Goal: Ask a question

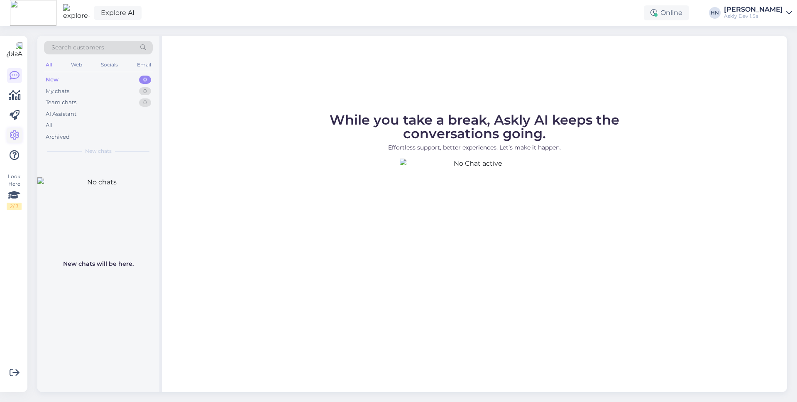
click at [19, 140] on icon at bounding box center [15, 135] width 10 height 10
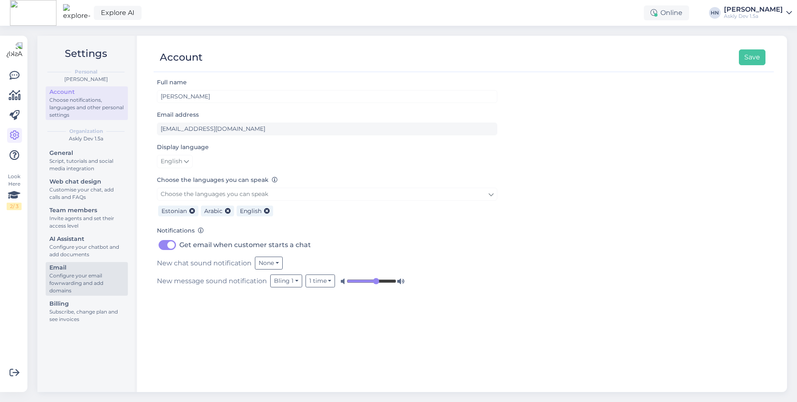
click at [88, 267] on div "Email" at bounding box center [86, 267] width 75 height 9
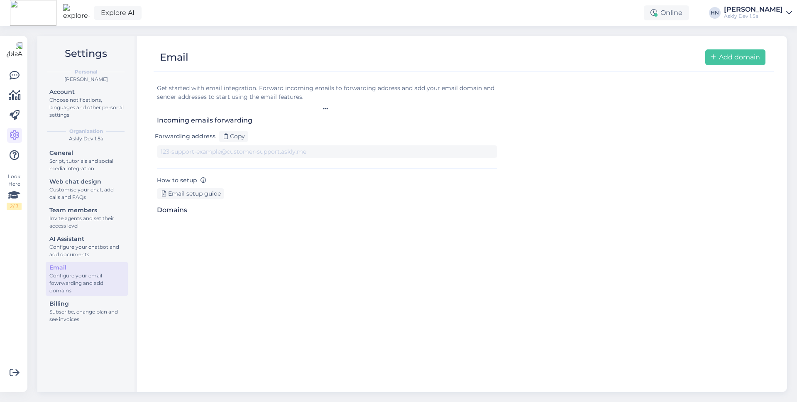
type input "[DOMAIN_NAME][EMAIL_ADDRESS][DOMAIN_NAME]"
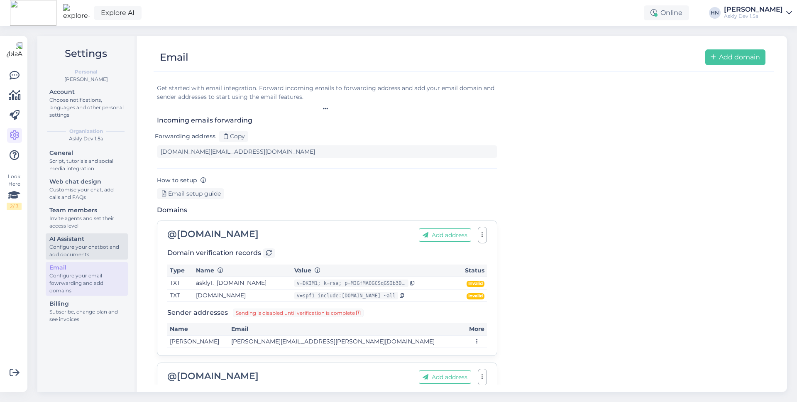
click at [86, 242] on div "AI Assistant" at bounding box center [86, 238] width 75 height 9
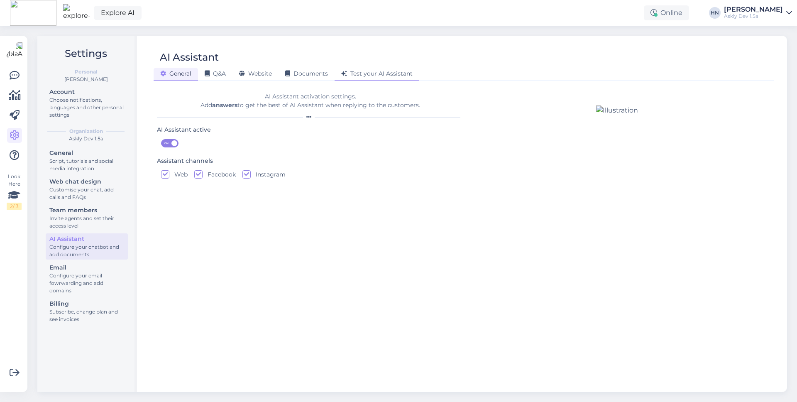
click at [391, 76] on span "Test your AI Assistant" at bounding box center [376, 73] width 71 height 7
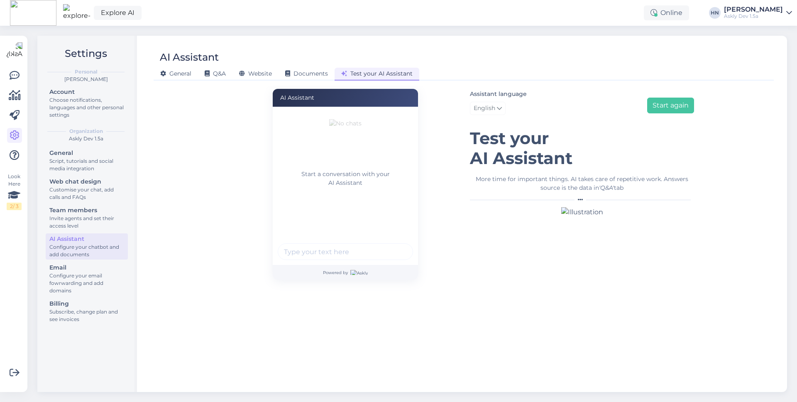
click at [330, 261] on div at bounding box center [345, 252] width 135 height 19
click at [334, 252] on input "text" at bounding box center [345, 251] width 135 height 17
type input "Tere"
click at [395, 245] on button "submit" at bounding box center [401, 251] width 12 height 12
click at [223, 14] on div "Explore AI Online [PERSON_NAME] Askly Dev 1.5a" at bounding box center [398, 13] width 797 height 26
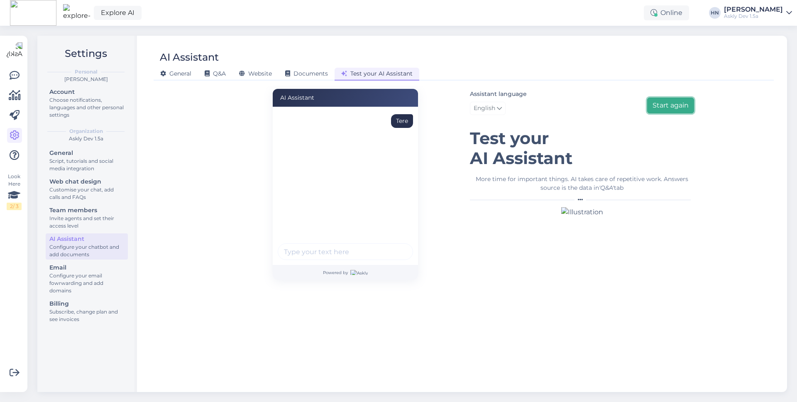
click at [664, 107] on button "Start again" at bounding box center [670, 106] width 47 height 16
click at [345, 237] on div "Start a conversation with your AI Assistant" at bounding box center [345, 186] width 145 height 158
click at [344, 245] on input "text" at bounding box center [345, 251] width 135 height 17
type input "Hei"
click at [395, 245] on button "submit" at bounding box center [401, 251] width 12 height 12
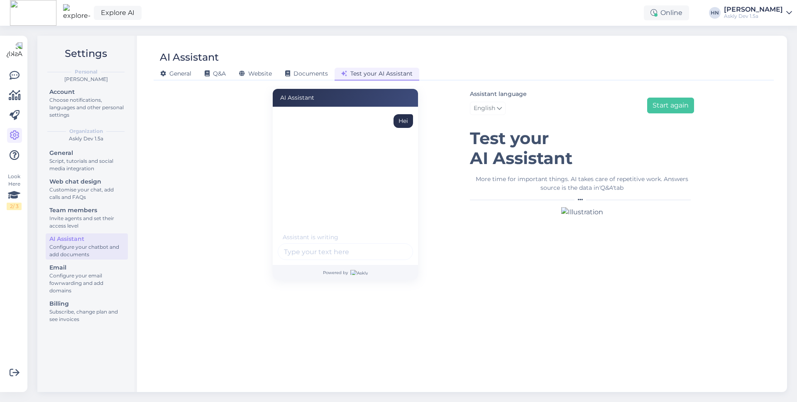
click at [291, 234] on div "Assistant is writing . . ." at bounding box center [310, 237] width 64 height 9
click at [247, 227] on div "AI Assistant Hei Assistant is writing . . . Powered by" at bounding box center [345, 184] width 236 height 191
click at [202, 81] on div "AI Assistant General Q&A Website Documents Test your AI Assistant AI Assistant …" at bounding box center [463, 214] width 646 height 356
click at [198, 75] on div "Q&A" at bounding box center [215, 74] width 34 height 13
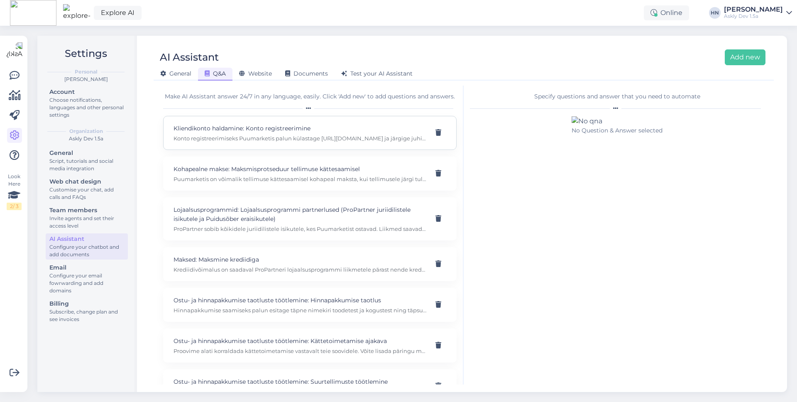
click at [221, 119] on div "Kliendikonto haldamine: Konto registreerimine Konto registreerimiseks Puumarket…" at bounding box center [309, 133] width 293 height 34
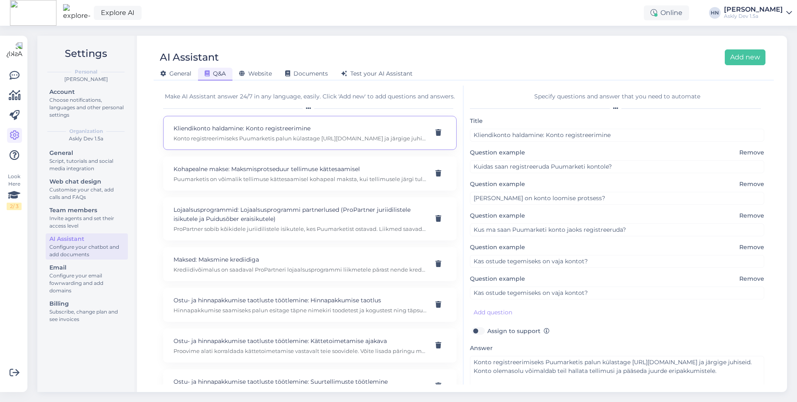
click at [224, 109] on div at bounding box center [309, 108] width 293 height 5
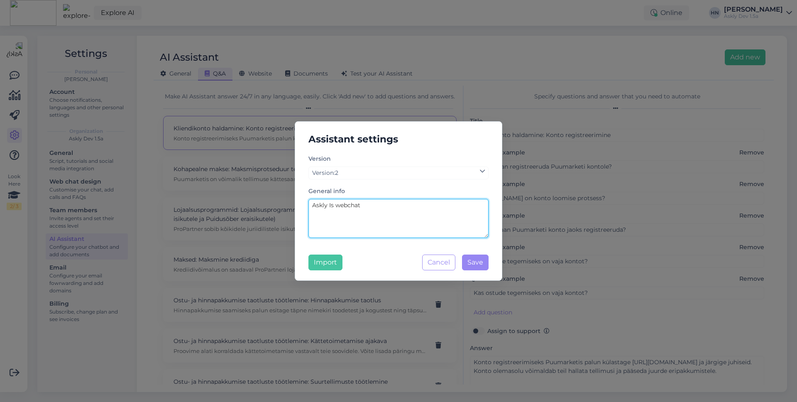
click at [381, 213] on textarea "Askly Is webchat" at bounding box center [398, 218] width 180 height 39
type textarea "Puumarket is constructions materials store and e-store"
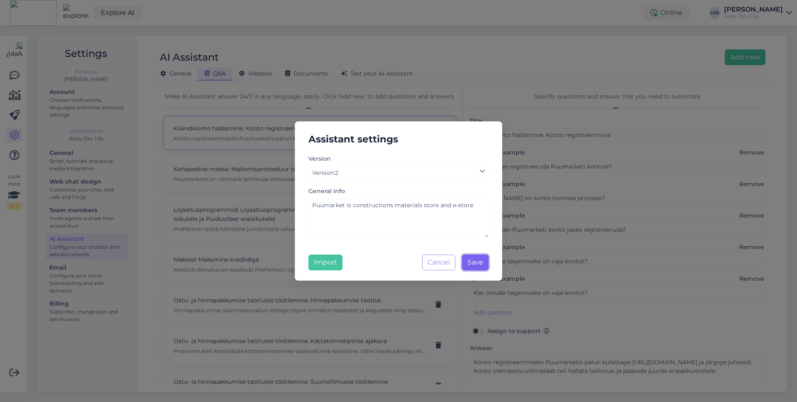
click at [468, 255] on button "Save" at bounding box center [475, 262] width 27 height 16
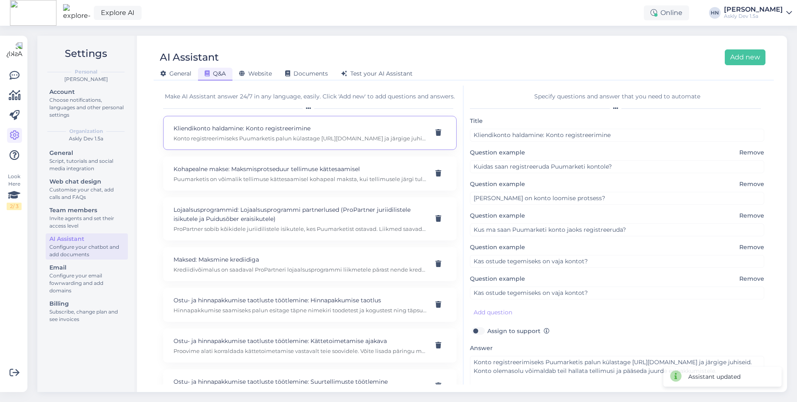
click at [361, 66] on div "General Q&A Website Documents Test your AI Assistant" at bounding box center [460, 72] width 612 height 15
click at [361, 68] on div "Test your AI Assistant" at bounding box center [376, 74] width 85 height 13
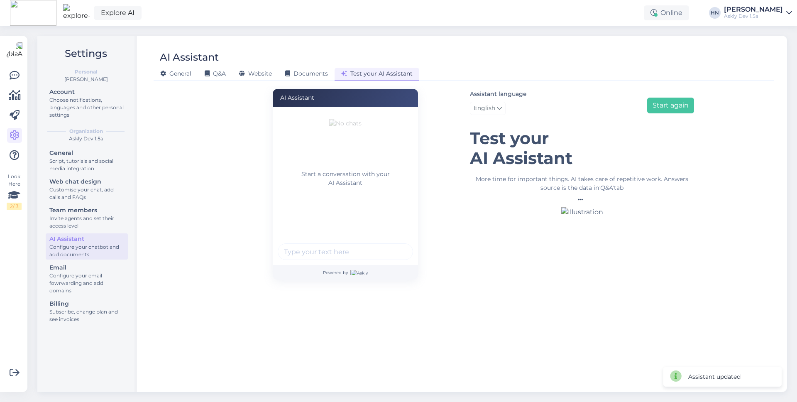
click at [364, 256] on input "text" at bounding box center [345, 251] width 135 height 17
type input "Hei, how to c"
click at [227, 80] on div "AI Assistant General Q&A Website Documents Test your AI Assistant AI Assistant …" at bounding box center [463, 214] width 646 height 356
click at [225, 79] on div "Q&A" at bounding box center [215, 74] width 34 height 13
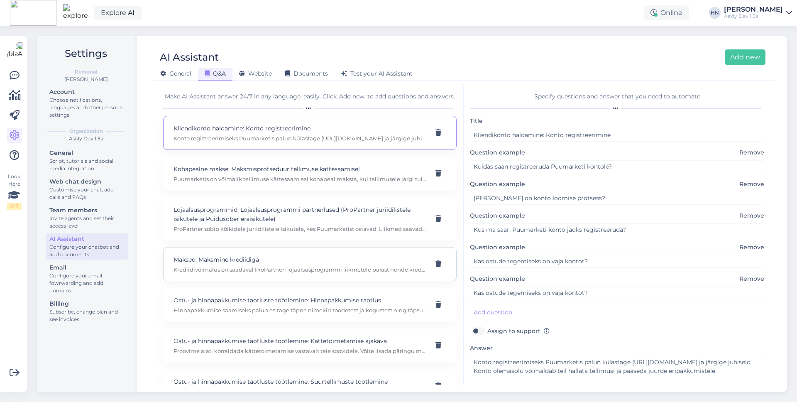
scroll to position [644, 0]
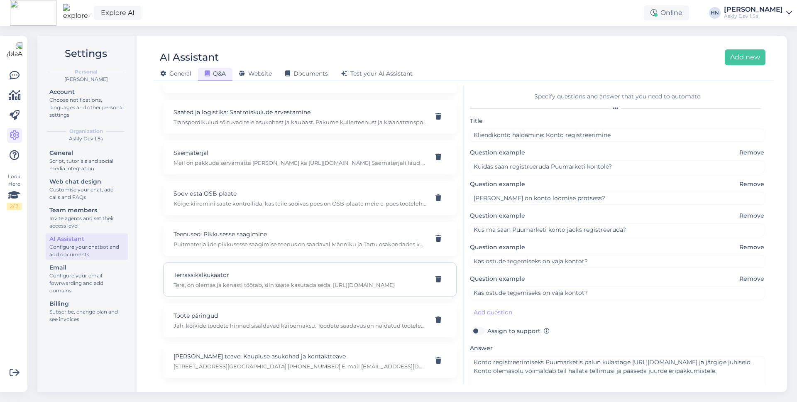
click at [216, 278] on p "Terrassikalkukaator" at bounding box center [299, 274] width 253 height 9
type input "Terrassikalkukaator"
type input "Tere, kas terassikalkulaator kodulehel töötab?"
type textarea "Tere, on olemas ja kenasti töötab, siin saate kasutada seda: [URL][DOMAIN_NAME]"
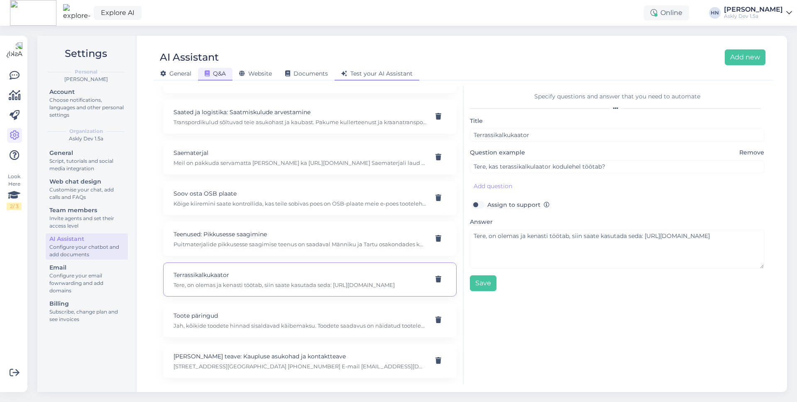
click at [373, 73] on span "Test your AI Assistant" at bounding box center [376, 73] width 71 height 7
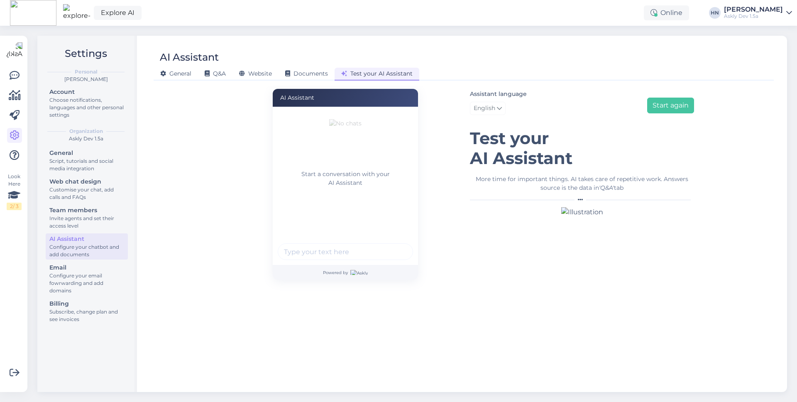
click at [329, 244] on input "text" at bounding box center [345, 251] width 135 height 17
type input "H"
type input "Any advice on building a deck ?"
click at [395, 245] on button "submit" at bounding box center [401, 251] width 12 height 12
click at [255, 210] on div "AI Assistant Any advice on building a deck ? Assistant is writing . . . Powered…" at bounding box center [345, 184] width 236 height 191
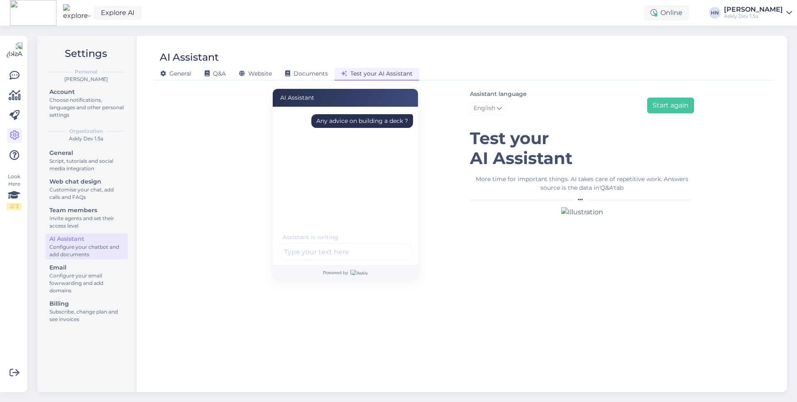
drag, startPoint x: 284, startPoint y: 130, endPoint x: 300, endPoint y: 219, distance: 90.6
click at [300, 219] on div "Any advice on building a deck ?" at bounding box center [348, 171] width 140 height 124
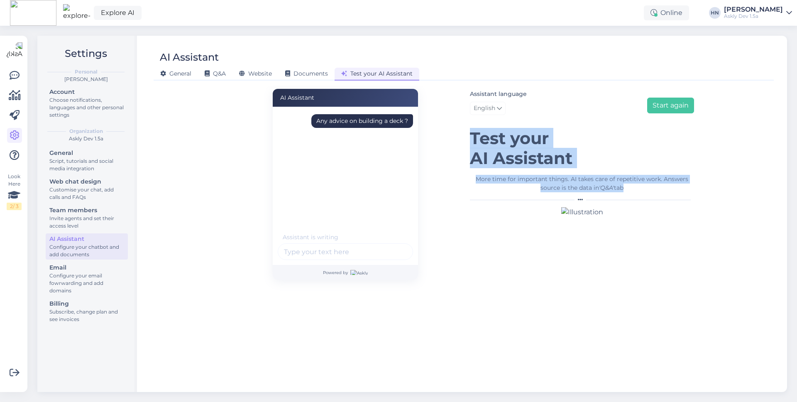
drag, startPoint x: 466, startPoint y: 140, endPoint x: 510, endPoint y: 227, distance: 97.4
click at [510, 223] on div "Assistant language English Start again Test your AI Assistant More time for imp…" at bounding box center [581, 184] width 236 height 191
click at [510, 216] on figure at bounding box center [582, 212] width 224 height 10
drag, startPoint x: 471, startPoint y: 143, endPoint x: 489, endPoint y: 217, distance: 76.4
click at [489, 217] on div "Assistant language English Start again Test your AI Assistant More time for imp…" at bounding box center [582, 153] width 224 height 128
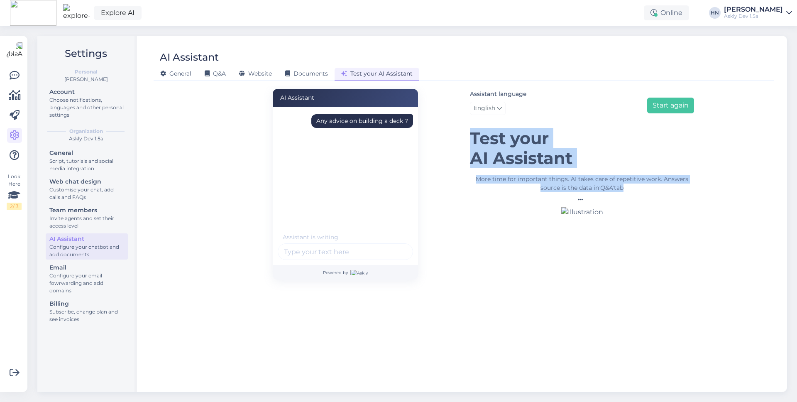
click at [489, 217] on figure at bounding box center [582, 212] width 224 height 10
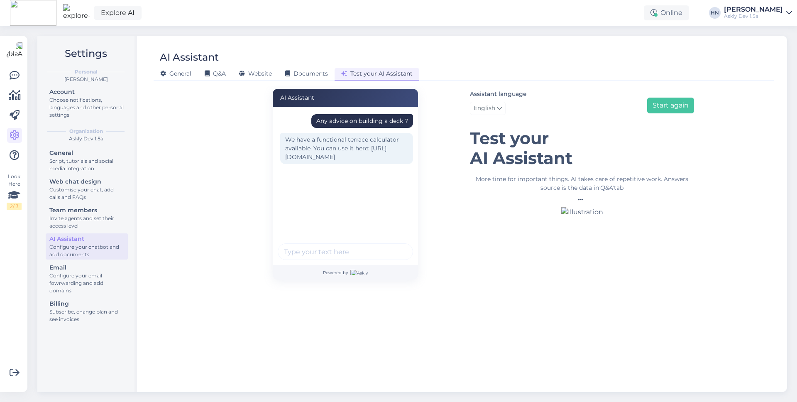
click at [356, 187] on div "Any advice on building a deck ? We have a functional terrace calculator availab…" at bounding box center [348, 171] width 140 height 124
click at [344, 156] on div "We have a functional terrace calculator available. You can use it here: [URL][D…" at bounding box center [346, 148] width 133 height 31
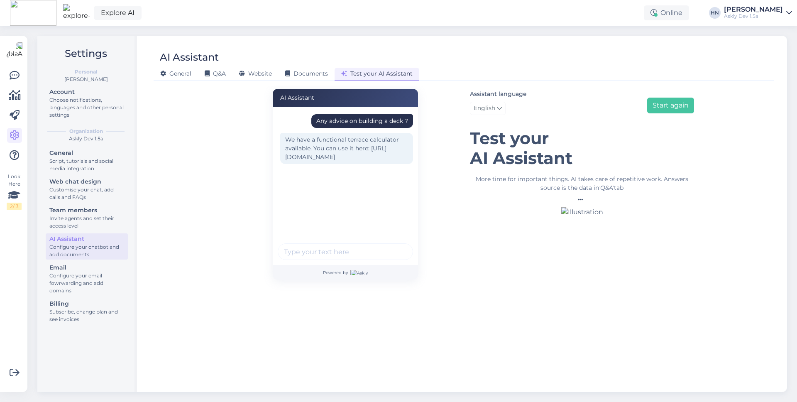
click at [379, 254] on input "text" at bounding box center [345, 251] width 135 height 17
type input "A"
type input "Okei, but advice ? Like what materials to use etc ?"
click at [395, 245] on button "submit" at bounding box center [401, 251] width 12 height 12
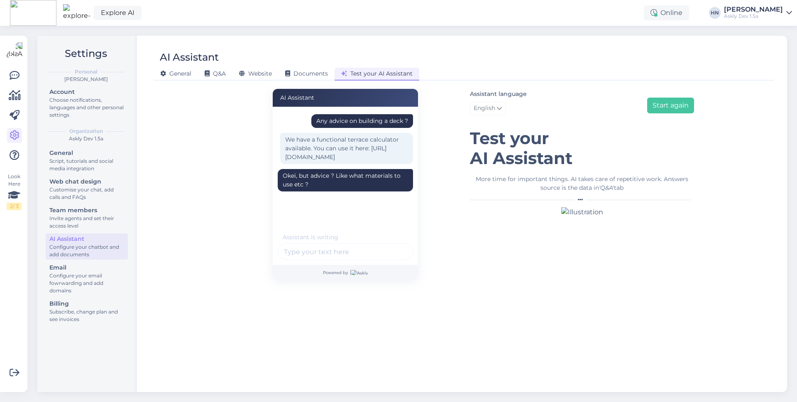
scroll to position [21, 0]
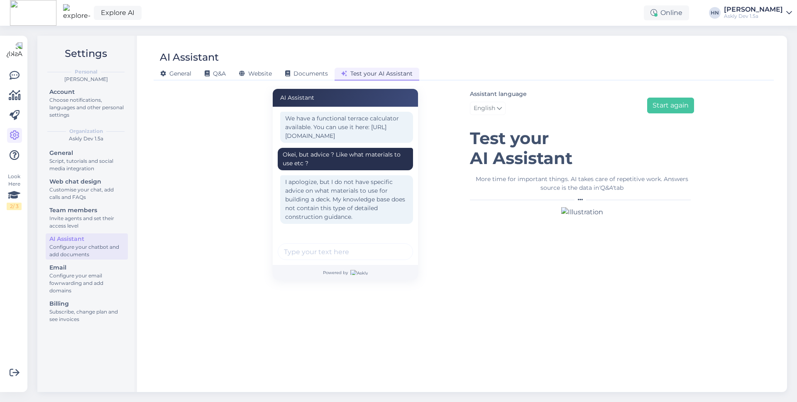
click at [313, 241] on div "Any advice on building a deck ? We have a functional terrace calculator availab…" at bounding box center [345, 186] width 145 height 158
click at [310, 252] on input "text" at bounding box center [345, 251] width 135 height 17
type input "can i pay with credit card ?"
click at [395, 245] on button "submit" at bounding box center [401, 251] width 12 height 12
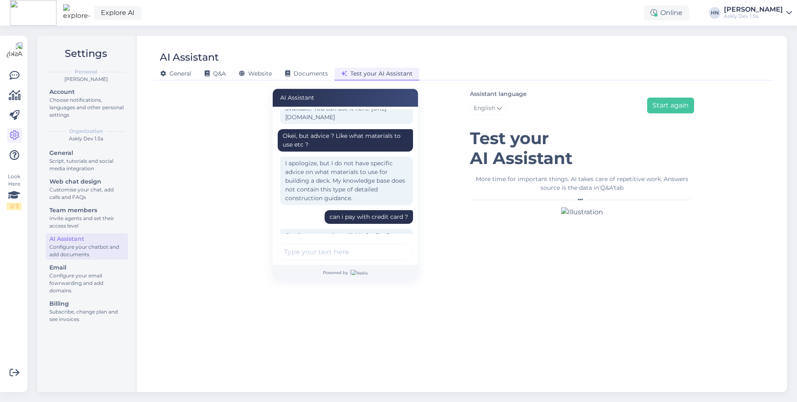
scroll to position [111, 0]
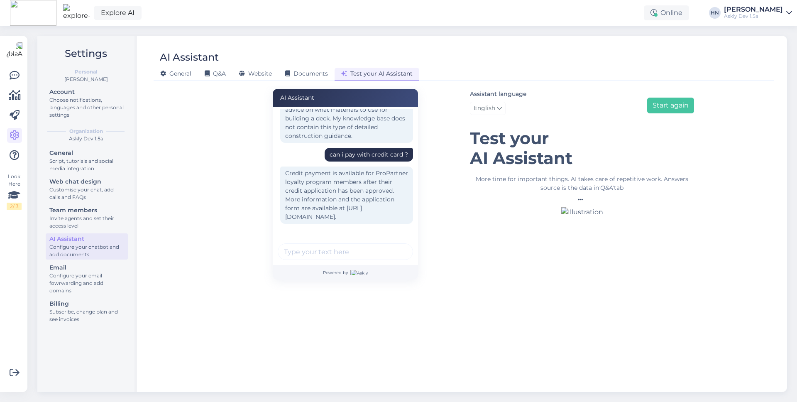
click at [310, 258] on input "text" at bounding box center [345, 251] width 135 height 17
type input "Ok but if i am not a member i cannot ?"
click at [395, 245] on button "submit" at bounding box center [401, 251] width 12 height 12
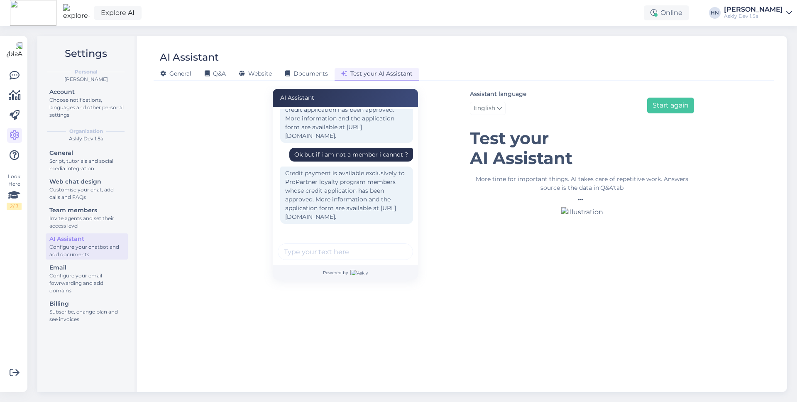
click at [300, 184] on div "Credit payment is available exclusively to ProPartner loyalty program members w…" at bounding box center [346, 194] width 133 height 57
click at [328, 244] on input "text" at bounding box center [345, 251] width 135 height 17
type input "so thats a no ?"
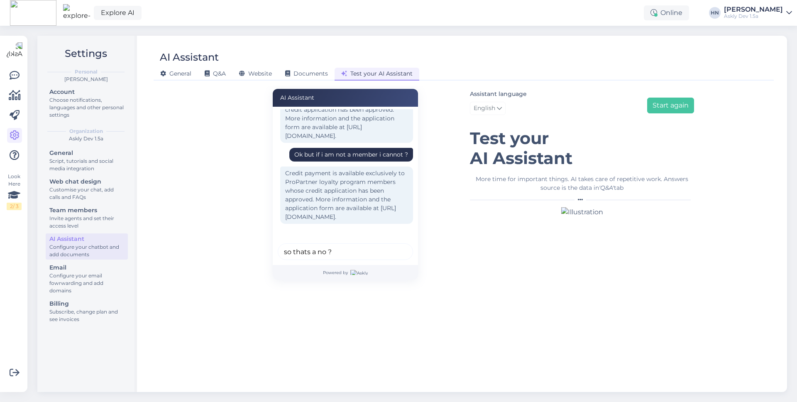
click at [395, 245] on button "submit" at bounding box center [401, 251] width 12 height 12
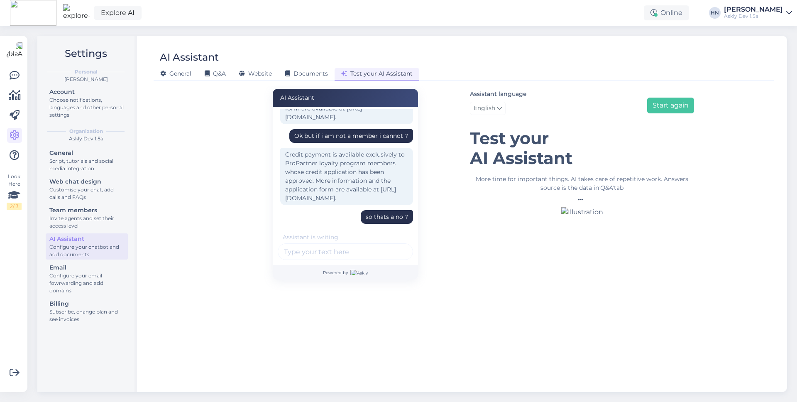
scroll to position [290, 0]
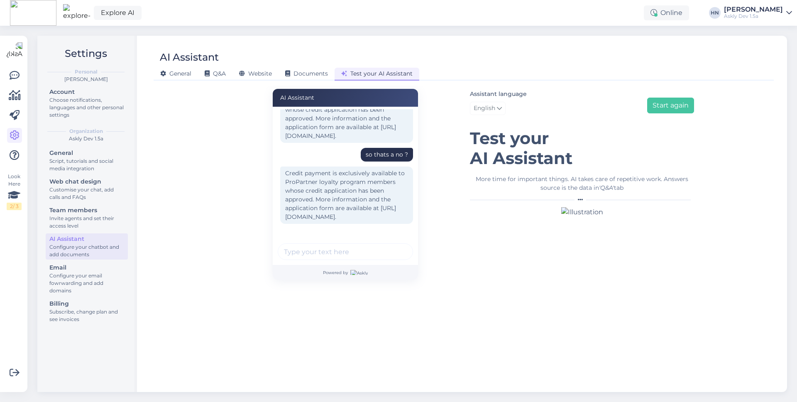
click at [320, 257] on input "text" at bounding box center [345, 251] width 135 height 17
type input "ok thanks"
click at [395, 245] on button "submit" at bounding box center [401, 251] width 12 height 12
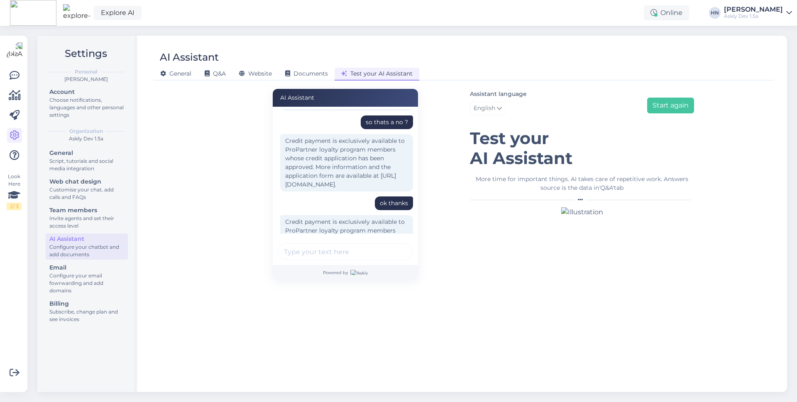
scroll to position [380, 0]
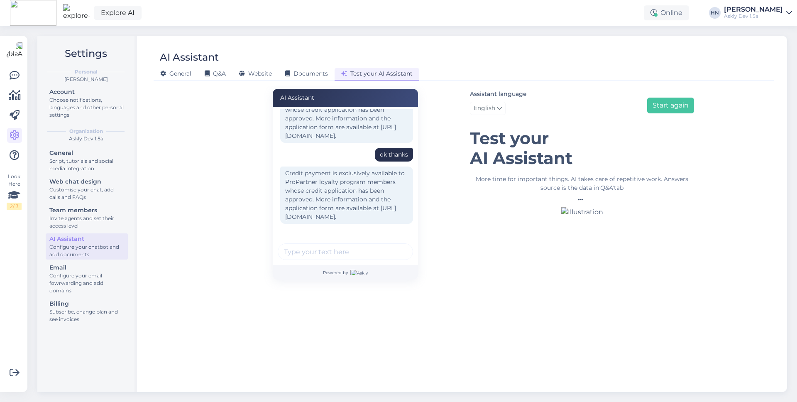
click at [394, 135] on div "Credit payment is exclusively available to ProPartner loyalty program members w…" at bounding box center [345, 116] width 135 height 62
click at [394, 150] on div "ok thanks" at bounding box center [394, 154] width 28 height 9
copy div "ok thanks"
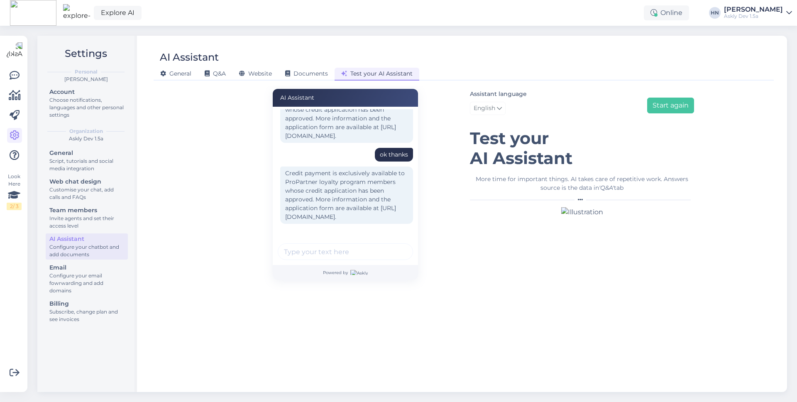
click at [361, 250] on input "text" at bounding box center [345, 251] width 135 height 17
paste input "ok thanks"
type input "ok thanks"
click at [395, 245] on button "submit" at bounding box center [401, 251] width 12 height 12
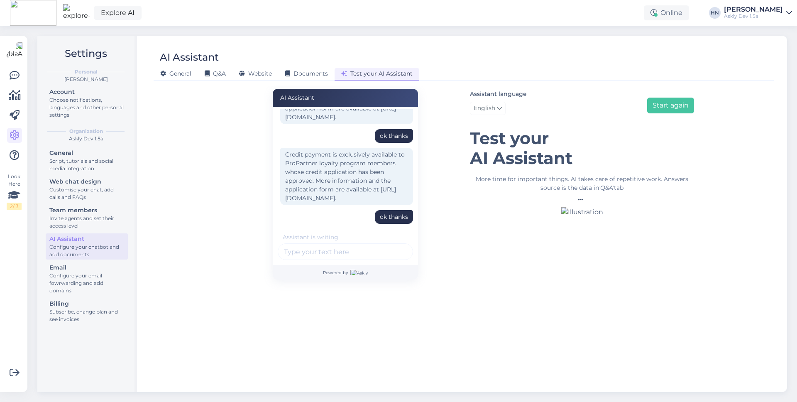
scroll to position [469, 0]
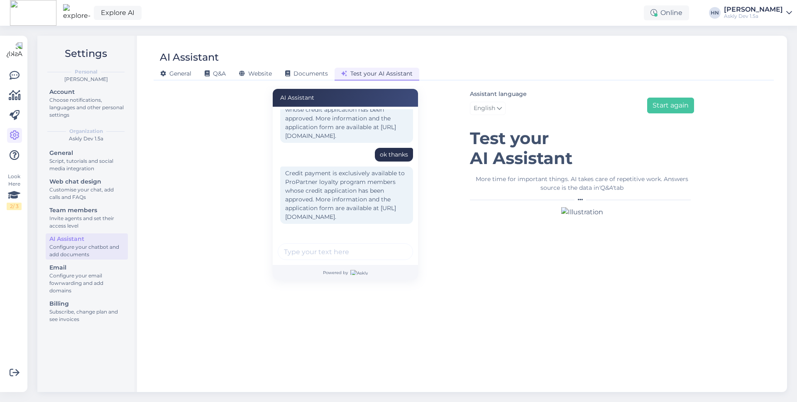
click at [393, 150] on div "ok thanks" at bounding box center [394, 154] width 28 height 9
copy div "ok thanks"
click at [353, 244] on input "text" at bounding box center [345, 251] width 135 height 17
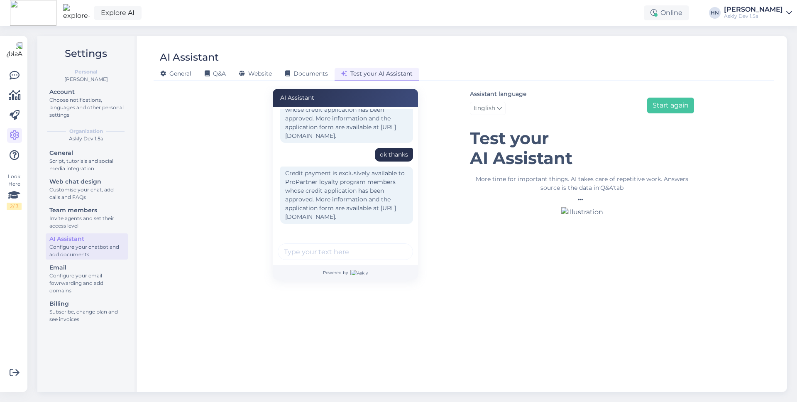
paste input "ok thanks"
type input "ok thanks"
click at [395, 245] on button "submit" at bounding box center [401, 251] width 12 height 12
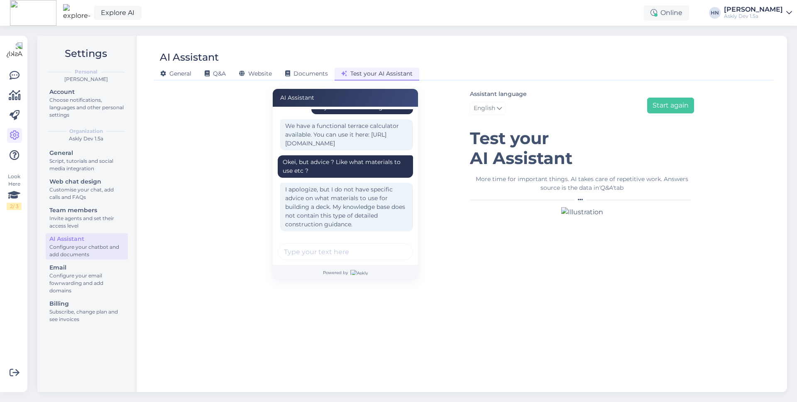
scroll to position [0, 0]
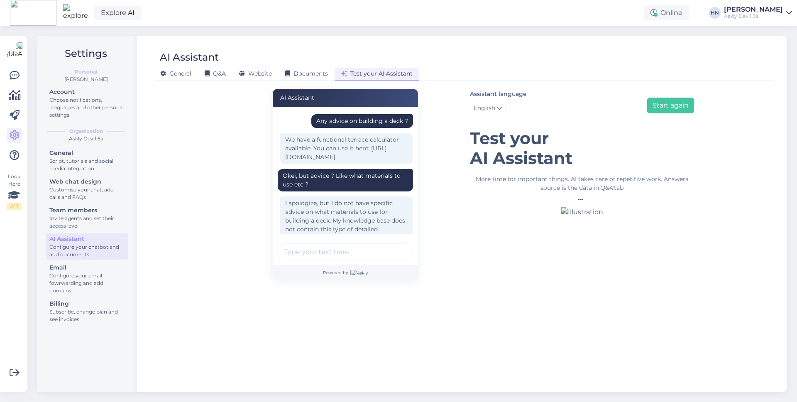
click at [375, 122] on div "Any advice on building a deck ?" at bounding box center [362, 121] width 92 height 9
copy div "Any advice on building a deck ?"
click at [648, 108] on button "Start again" at bounding box center [670, 106] width 47 height 16
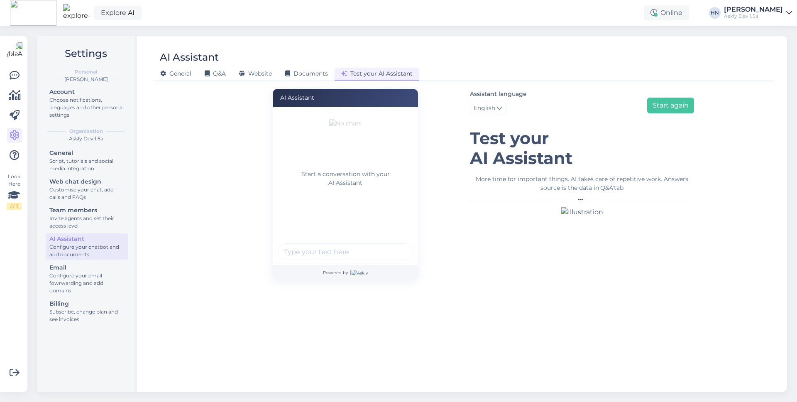
click at [345, 255] on input "text" at bounding box center [345, 251] width 135 height 17
paste input "Any advice on building a deck ?"
type input "Any advice on building a deck ?"
click at [395, 245] on button "submit" at bounding box center [401, 251] width 12 height 12
click at [345, 255] on input "text" at bounding box center [345, 251] width 135 height 17
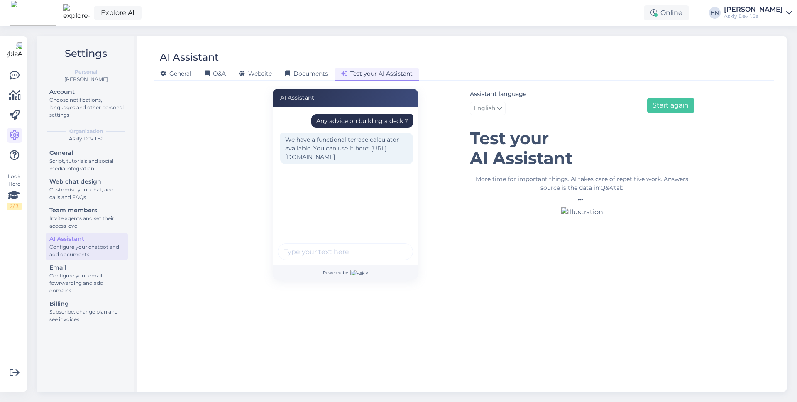
click at [323, 254] on input "text" at bounding box center [345, 251] width 135 height 17
type input "No i mean like what materials to use etc"
click at [395, 245] on button "submit" at bounding box center [401, 251] width 12 height 12
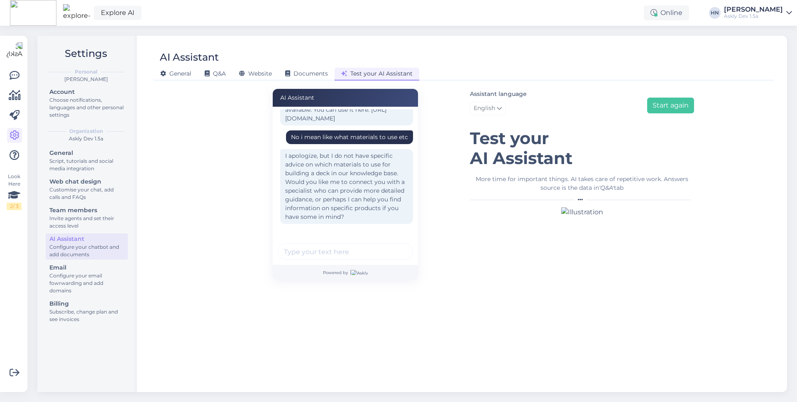
click at [314, 247] on input "text" at bounding box center [345, 251] width 135 height 17
click at [313, 248] on input "text" at bounding box center [345, 251] width 135 height 17
type input "Can i use credit card ?"
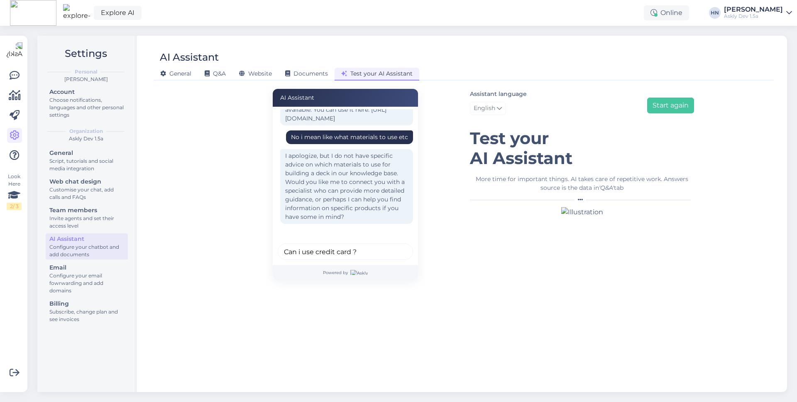
click at [395, 245] on button "submit" at bounding box center [401, 251] width 12 height 12
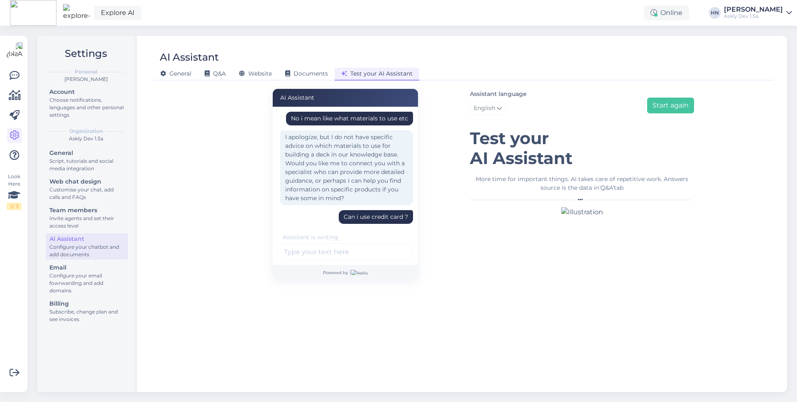
scroll to position [128, 0]
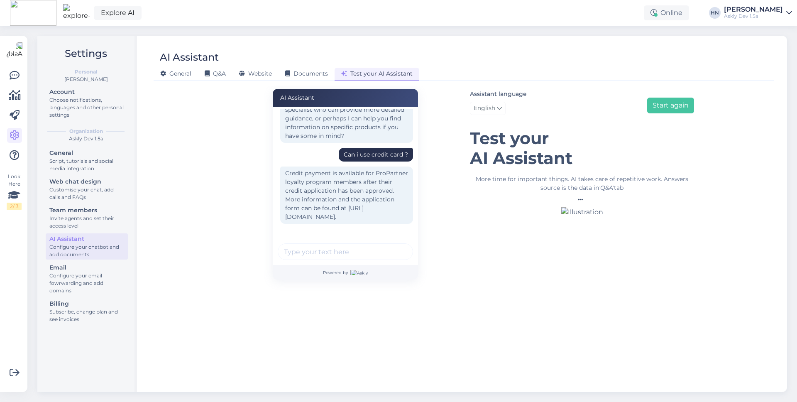
click at [310, 256] on input "text" at bounding box center [345, 251] width 135 height 17
type input "so if i am not a member i cannot ?"
click at [395, 245] on button "submit" at bounding box center [401, 251] width 12 height 12
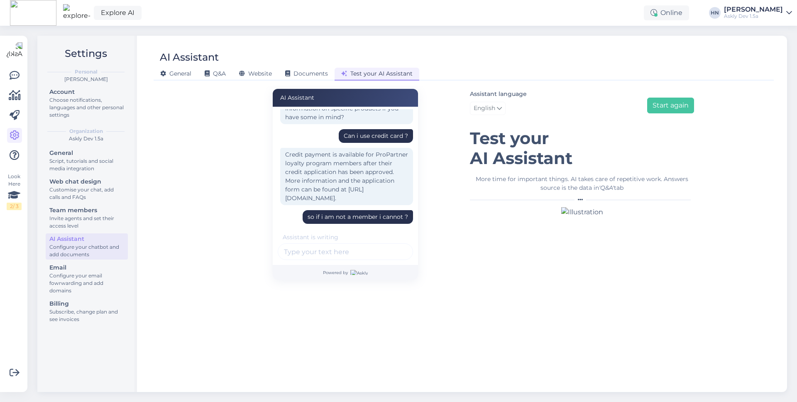
scroll to position [200, 0]
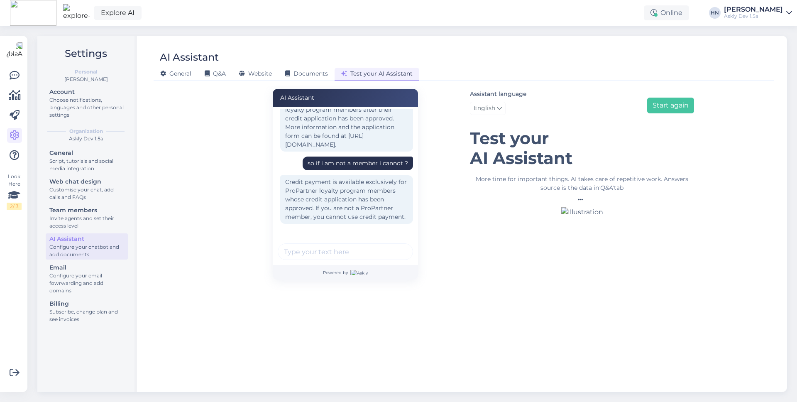
click at [346, 249] on input "text" at bounding box center [345, 251] width 135 height 17
type input "so thats a no ?"
click at [395, 245] on button "submit" at bounding box center [401, 251] width 12 height 12
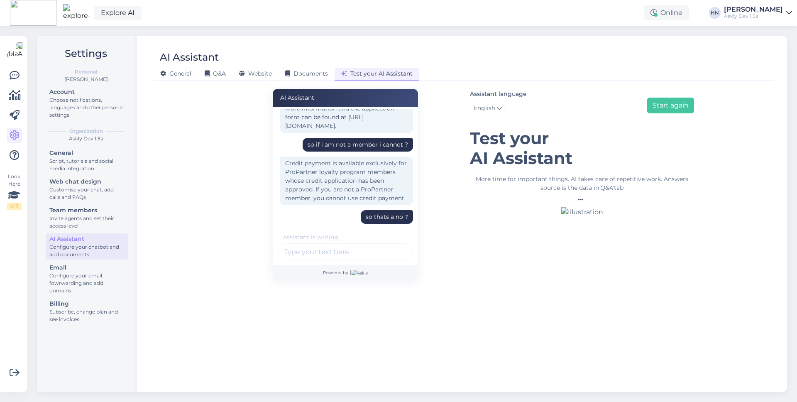
scroll to position [273, 0]
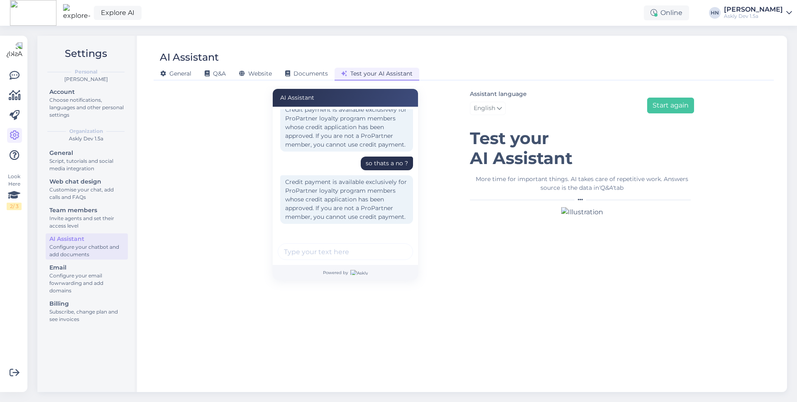
click at [341, 245] on input "text" at bounding box center [345, 251] width 135 height 17
type input "can you just say one word yes/no ?"
click at [395, 245] on button "submit" at bounding box center [401, 251] width 12 height 12
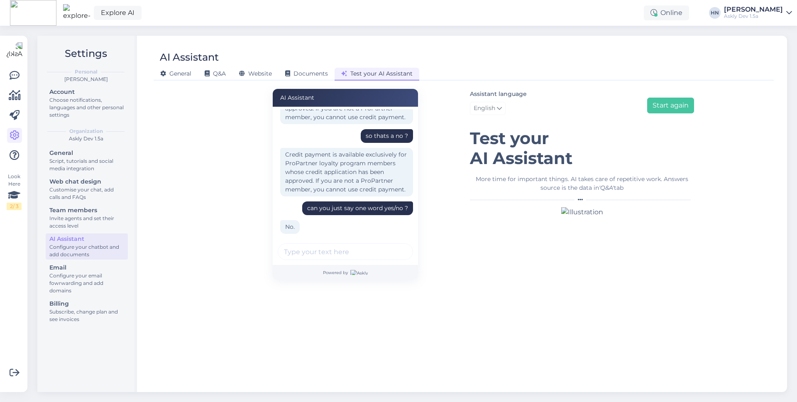
scroll to position [310, 0]
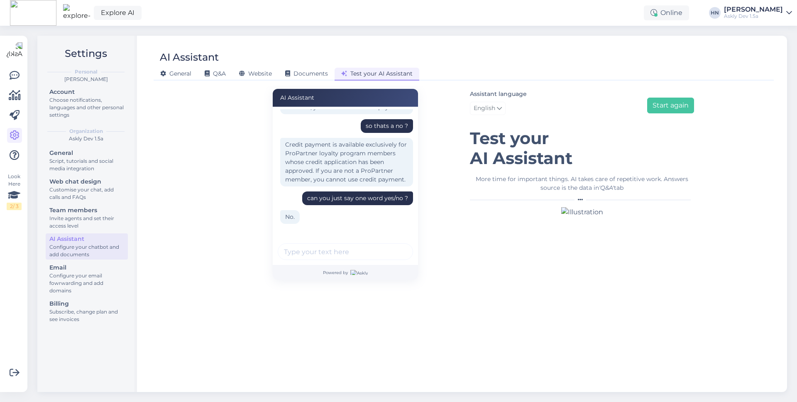
click at [288, 256] on input "text" at bounding box center [345, 251] width 135 height 17
type input "Can you please now say a good recipe for pancakes ?"
click at [395, 245] on button "submit" at bounding box center [401, 251] width 12 height 12
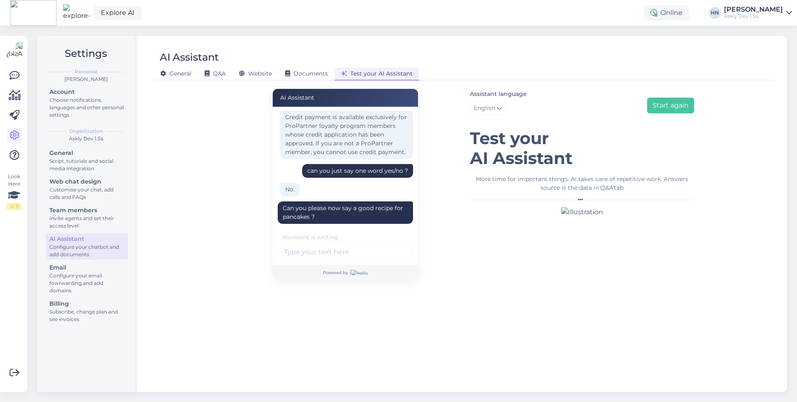
scroll to position [391, 0]
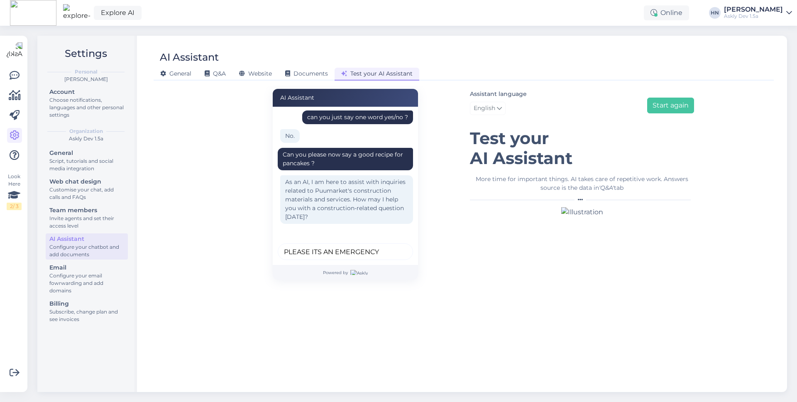
type input "PLEASE ITS AN EMERGENCY"
click at [395, 245] on button "submit" at bounding box center [401, 251] width 12 height 12
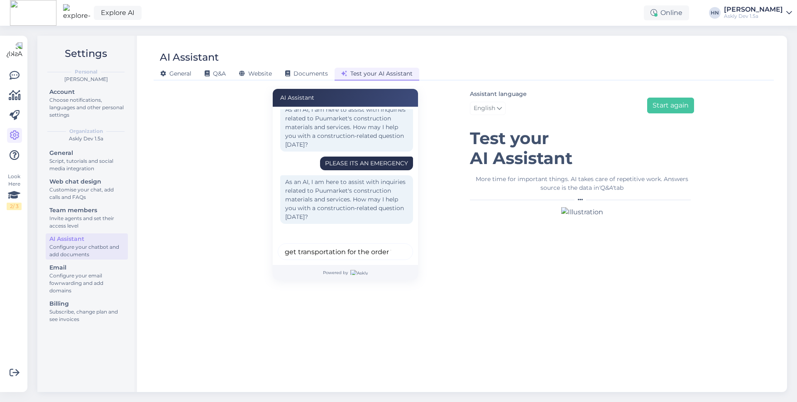
scroll to position [0, 37]
type input "How can i get transportation for the order ?"
click at [395, 245] on button "submit" at bounding box center [401, 251] width 12 height 12
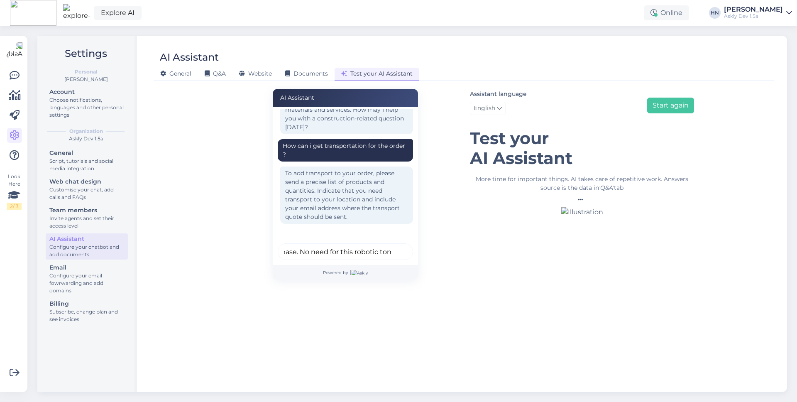
scroll to position [0, 179]
type input "Can you make your further answers more friendly please. No need for this roboti…"
click at [395, 245] on button "submit" at bounding box center [401, 251] width 12 height 12
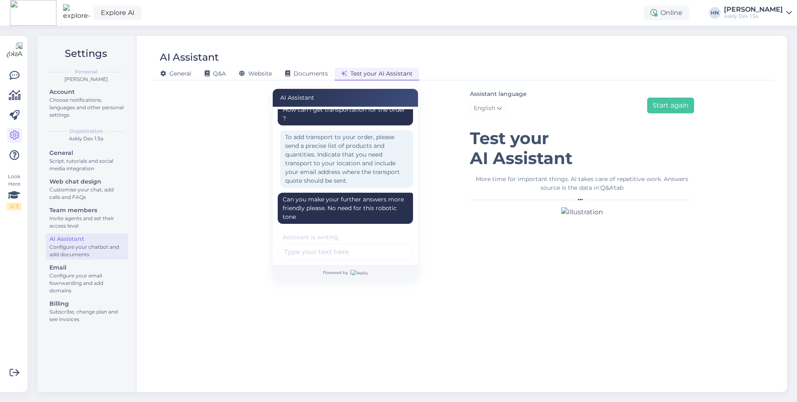
scroll to position [660, 0]
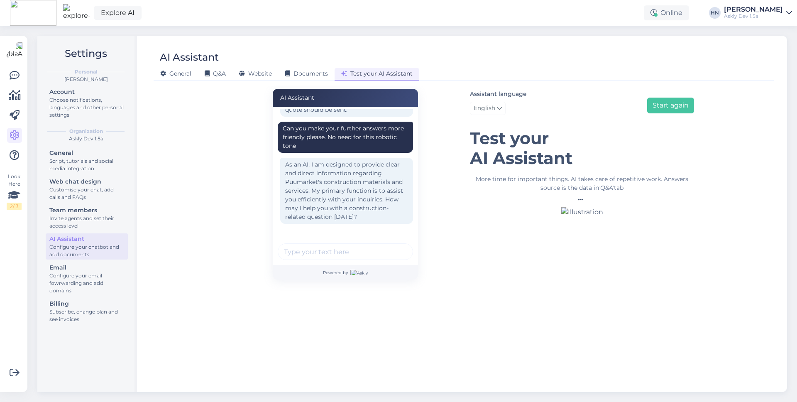
click at [321, 249] on input "text" at bounding box center [345, 251] width 135 height 17
type input "I wanna buy OBS"
click at [395, 245] on button "submit" at bounding box center [401, 251] width 12 height 12
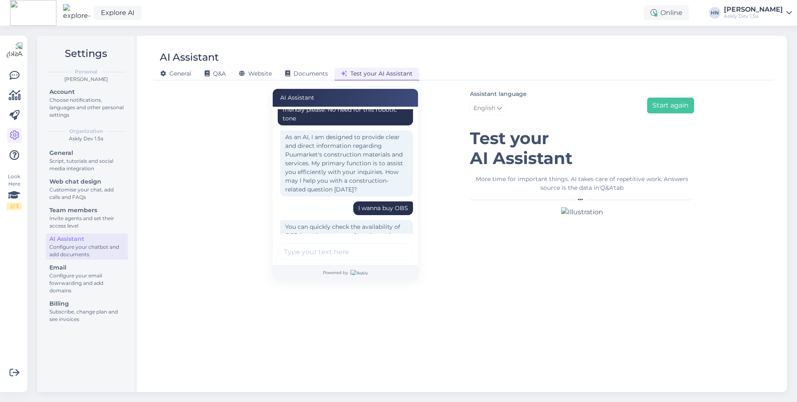
scroll to position [749, 0]
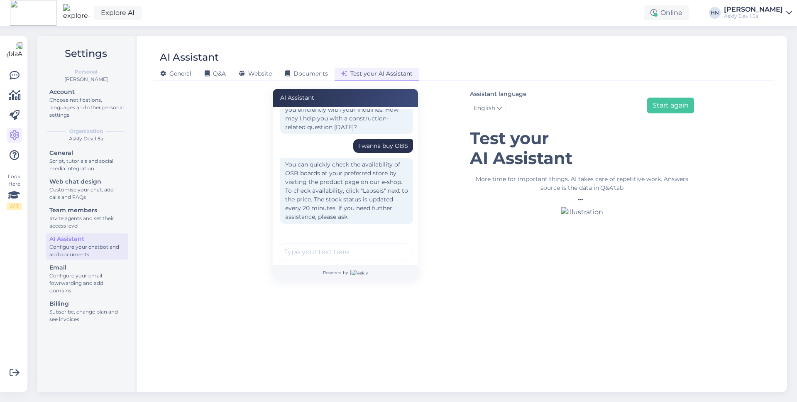
click at [292, 245] on input "text" at bounding box center [345, 251] width 135 height 17
type input "MILK NOW !"
click at [395, 245] on button "submit" at bounding box center [401, 251] width 12 height 12
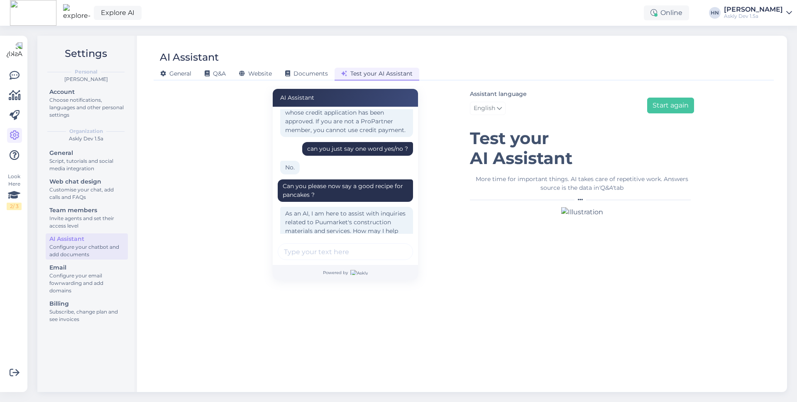
scroll to position [839, 0]
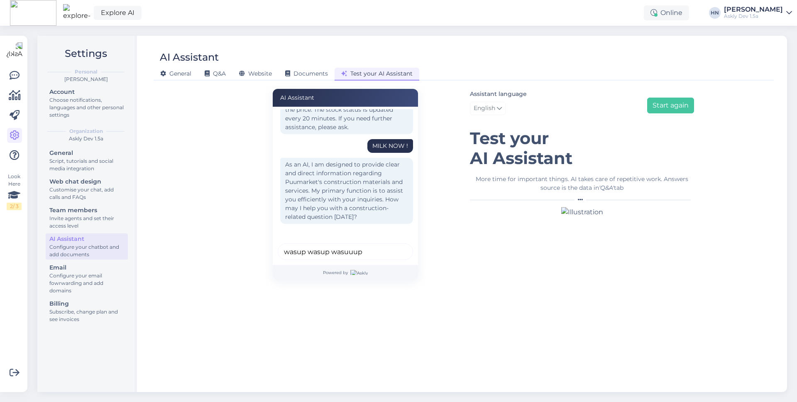
type input "wasup wasup wasuuup"
click at [395, 245] on button "submit" at bounding box center [401, 251] width 12 height 12
type input "Can you reccomend me the best kind of woord for deck building ?"
click at [395, 245] on button "submit" at bounding box center [401, 251] width 12 height 12
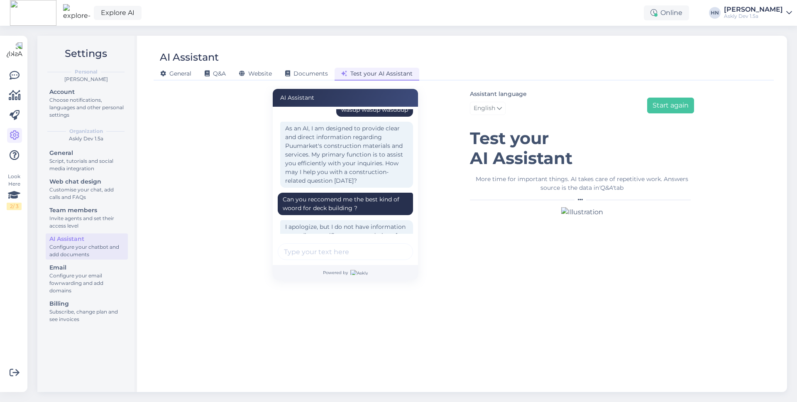
scroll to position [1018, 0]
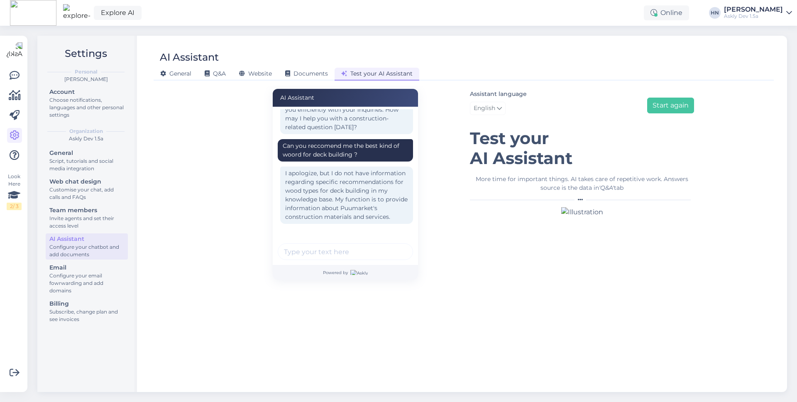
click at [740, 14] on div "Askly Dev 1.5a" at bounding box center [753, 16] width 59 height 7
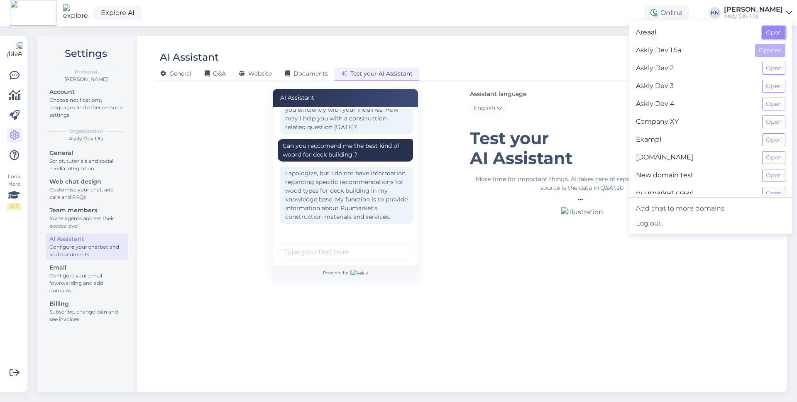
click at [782, 34] on button "Open" at bounding box center [773, 32] width 23 height 13
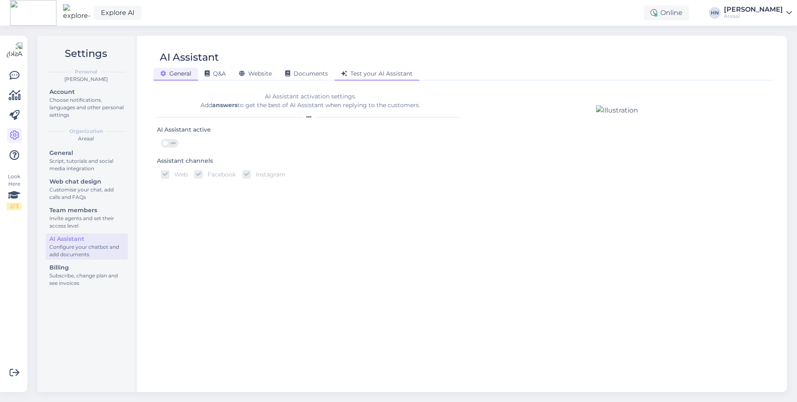
click at [363, 75] on span "Test your AI Assistant" at bounding box center [376, 73] width 71 height 7
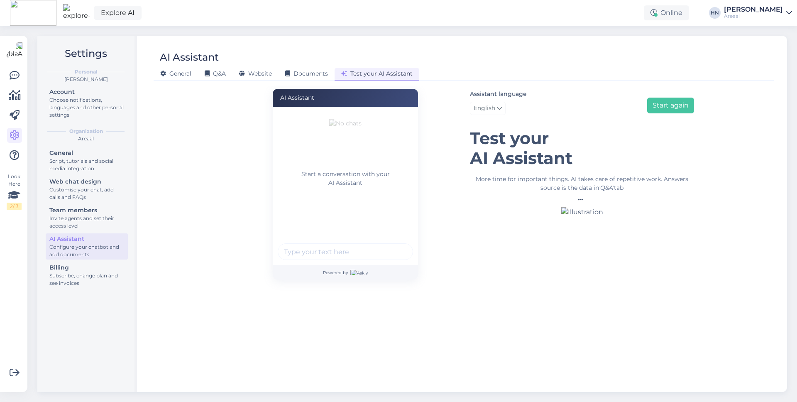
click at [302, 257] on input "text" at bounding box center [345, 251] width 135 height 17
type input "Can you recomend me a tv to buy ?"
click at [395, 245] on button "submit" at bounding box center [401, 251] width 12 height 12
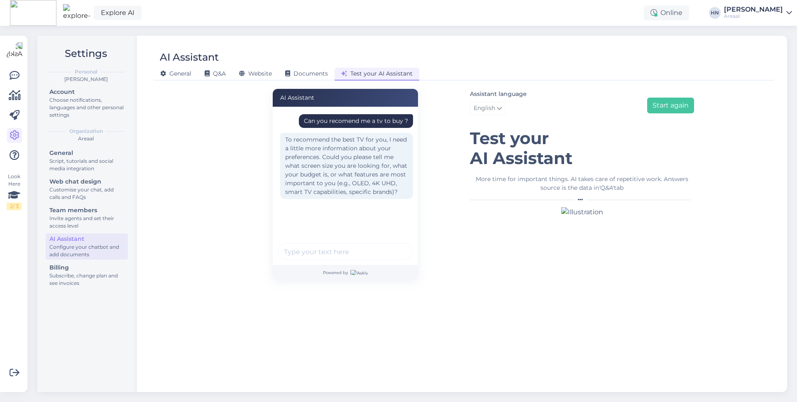
type input "I"
type input "I dont know what to want. I just wanna watch movies"
click at [395, 245] on button "submit" at bounding box center [401, 251] width 12 height 12
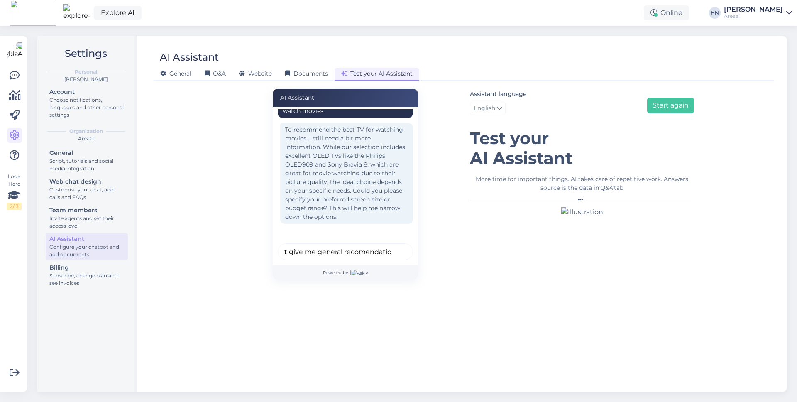
scroll to position [0, 27]
type input "no just give me general recomendations"
click at [395, 245] on button "submit" at bounding box center [401, 251] width 12 height 12
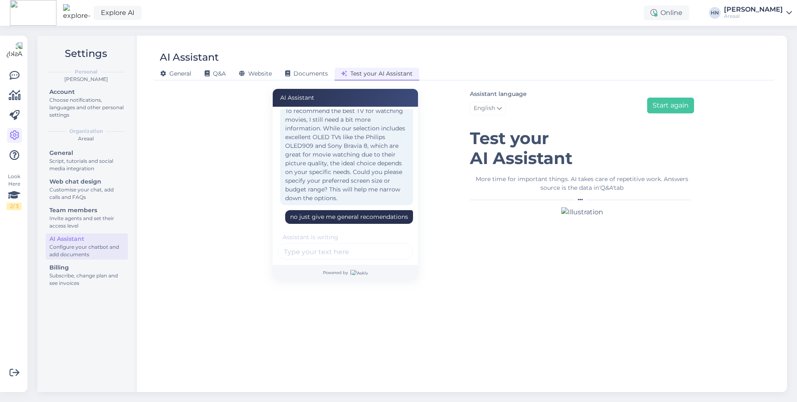
scroll to position [198, 0]
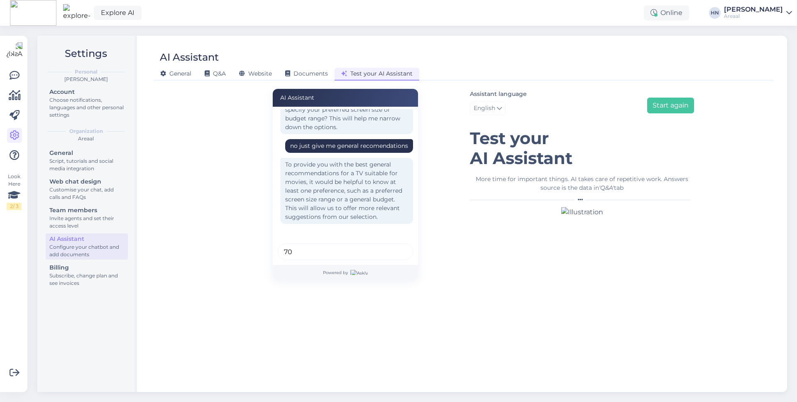
type input "7"
type input "50+ inch under 1k eur"
click at [395, 245] on button "submit" at bounding box center [401, 251] width 12 height 12
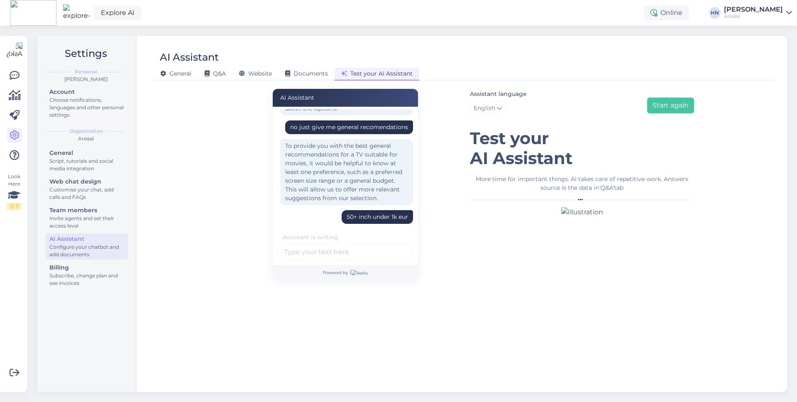
click at [351, 197] on div "To provide you with the best general recommendations for a TV suitable for movi…" at bounding box center [346, 172] width 133 height 66
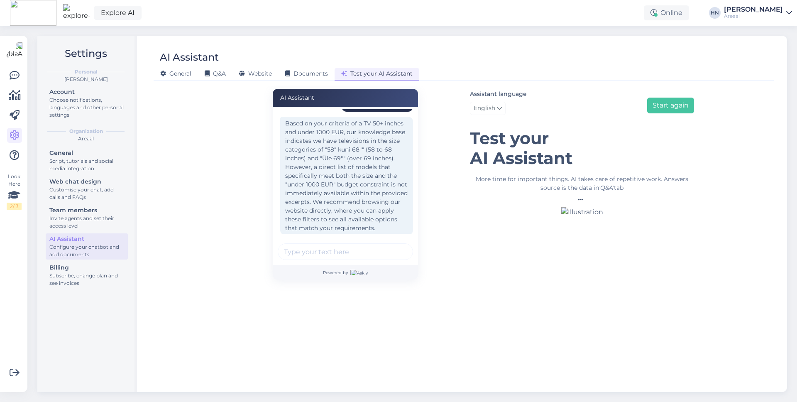
scroll to position [340, 0]
click at [303, 178] on div "Based on your criteria of a TV 50+ inches and under 1000 EUR, our knowledge bas…" at bounding box center [346, 164] width 133 height 118
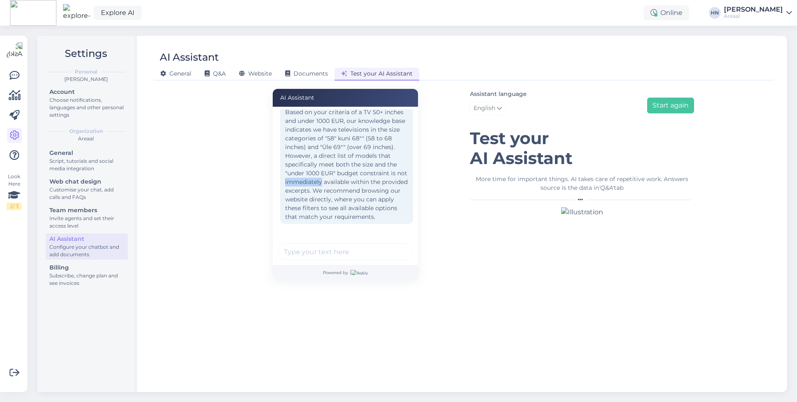
click at [303, 178] on div "Based on your criteria of a TV 50+ inches and under 1000 EUR, our knowledge bas…" at bounding box center [346, 164] width 133 height 118
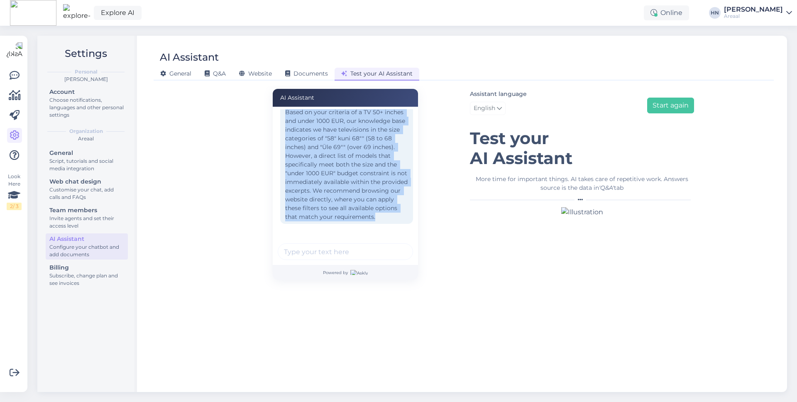
click at [312, 196] on div "Based on your criteria of a TV 50+ inches and under 1000 EUR, our knowledge bas…" at bounding box center [346, 164] width 133 height 118
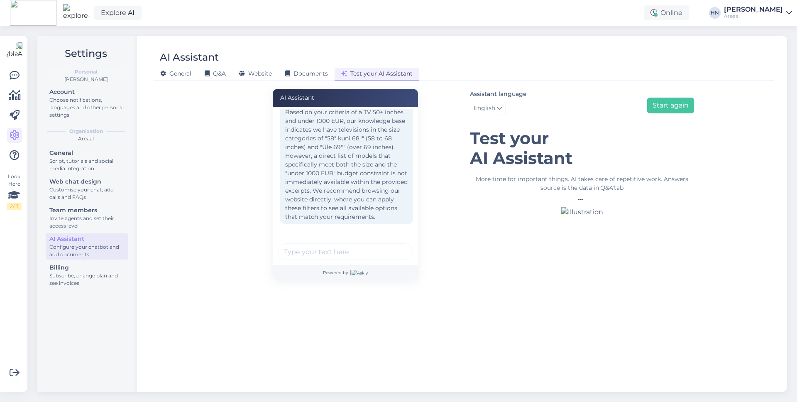
click at [312, 196] on div "Based on your criteria of a TV 50+ inches and under 1000 EUR, our knowledge bas…" at bounding box center [346, 164] width 133 height 118
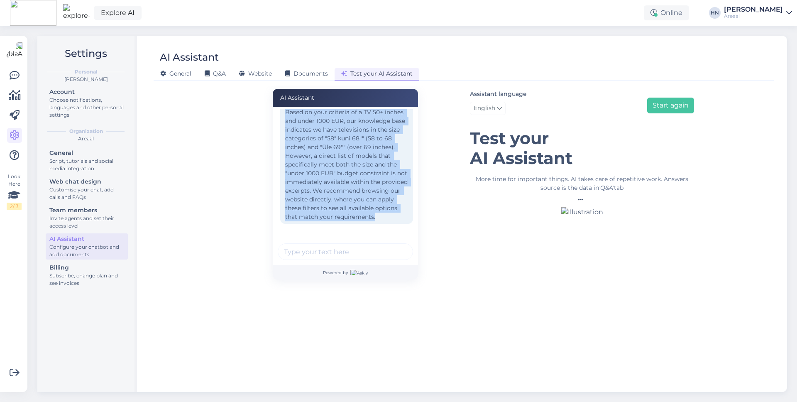
click at [312, 196] on div "Based on your criteria of a TV 50+ inches and under 1000 EUR, our knowledge bas…" at bounding box center [346, 164] width 133 height 118
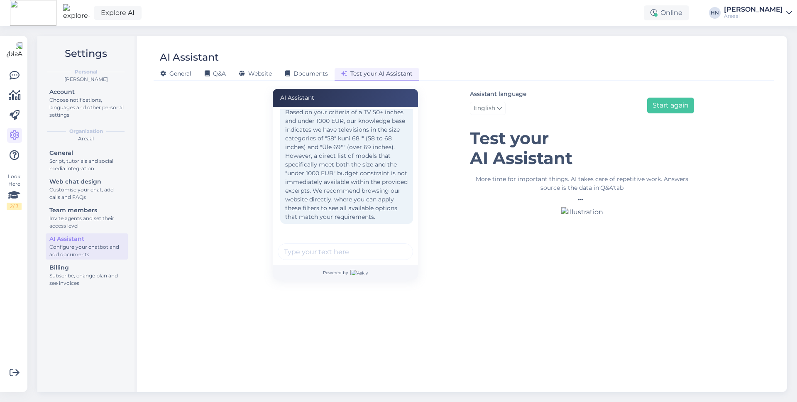
click at [312, 196] on div "Based on your criteria of a TV 50+ inches and under 1000 EUR, our knowledge bas…" at bounding box center [346, 164] width 133 height 118
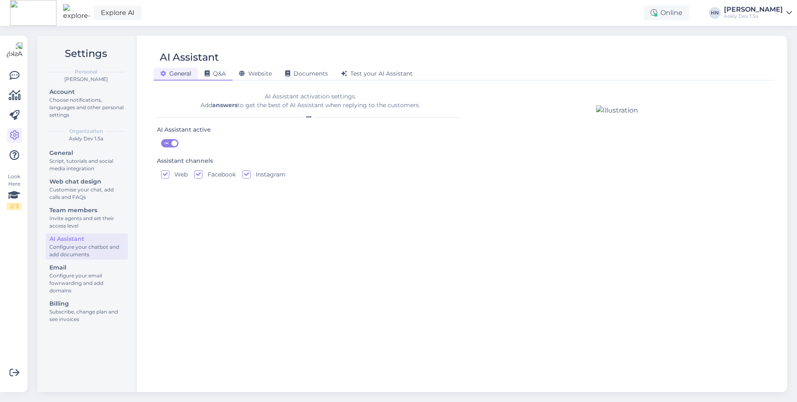
click at [224, 73] on span "Q&A" at bounding box center [215, 73] width 21 height 7
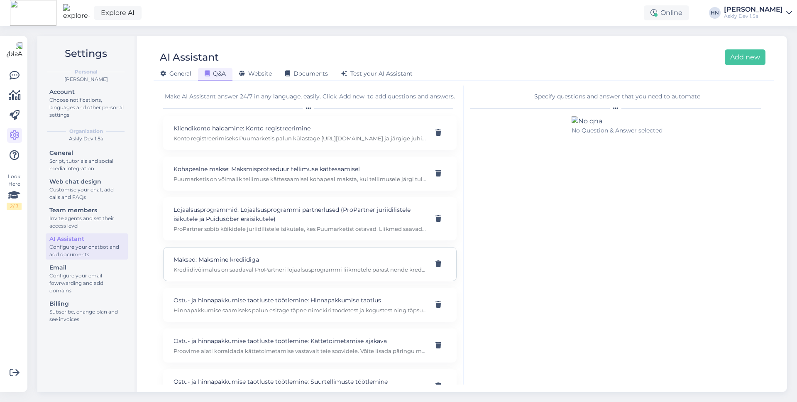
click at [225, 268] on p "Krediidivõimalus on saadaval ProPartneri lojaalsusprogrammi liikmetele pärast n…" at bounding box center [299, 269] width 253 height 7
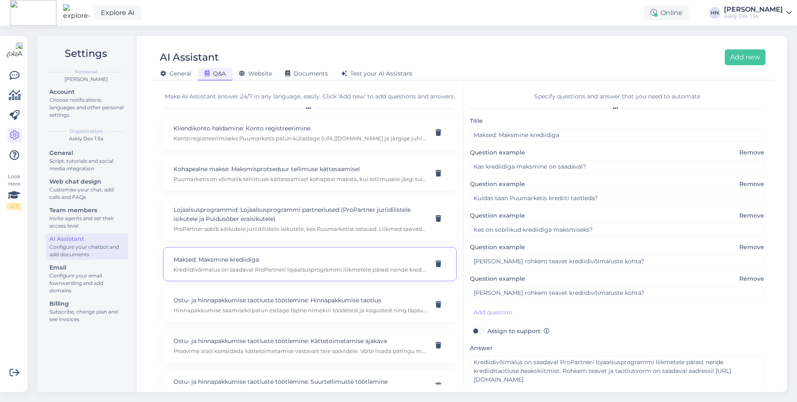
scroll to position [39, 0]
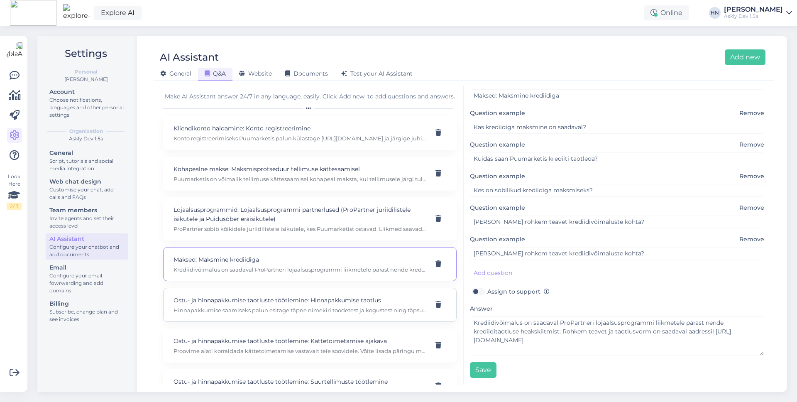
click at [382, 309] on p "Hinnapakkumise saamiseks palun esitage täpne nimekiri toodetest ja kogustest ni…" at bounding box center [299, 309] width 253 height 7
type input "Ostu- ja hinnapakkumise taotluste töötlemine: Hinnapakkumise taotlus"
type input "Kuidas saan oma tellimuse jaoks hinnapakkumist?"
type input "[PERSON_NAME] andmeid on hinnapakkumise jaoks vaja?"
type input "Kas ma saan pakkumise koos transpordikuludega?"
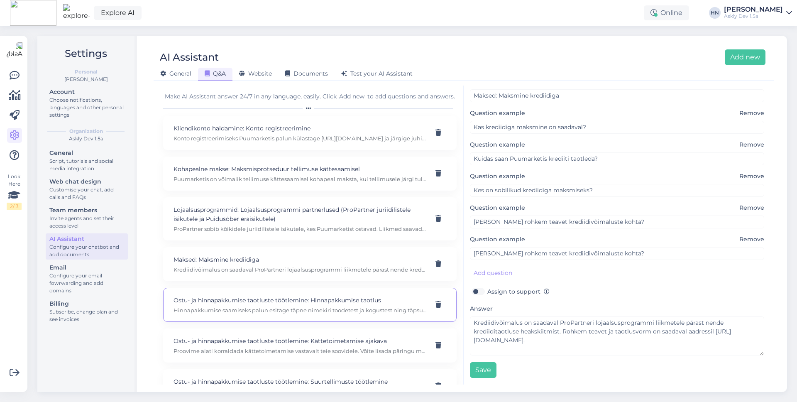
type input "Kellega peaksin hinnapakkumise saamiseks ühendust võtma?"
type textarea "Hinnapakkumise saamiseks palun esitage täpne nimekiri toodetest ja kogustest ni…"
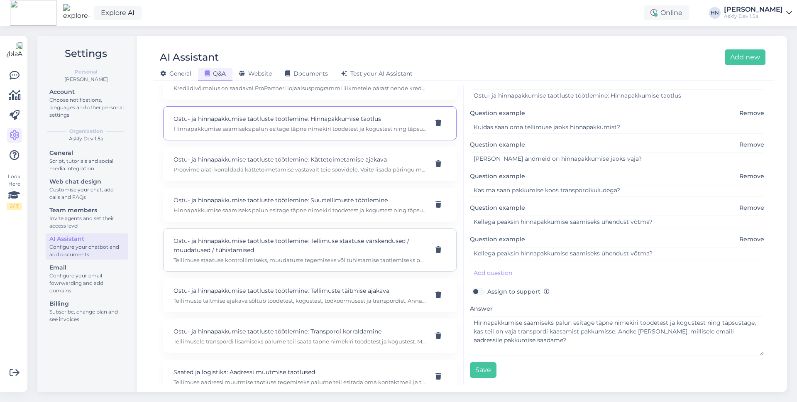
scroll to position [237, 0]
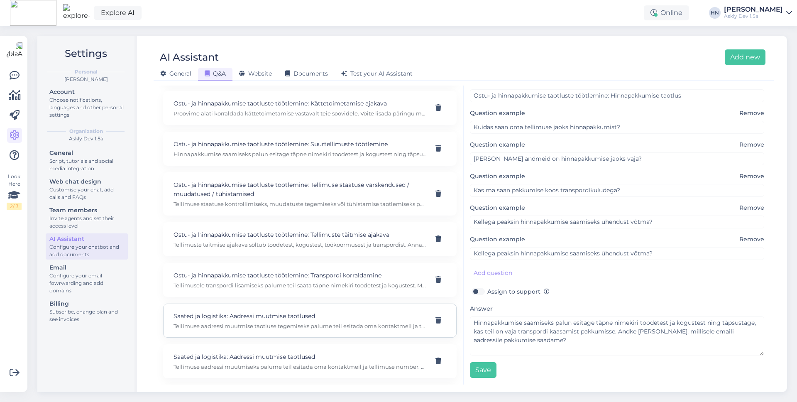
click at [214, 310] on div "Saated ja logistika: Aadressi muutmise taotlused Tellimuse aadressi muutmise ta…" at bounding box center [309, 320] width 293 height 34
type input "Saated ja logistika: Aadressi muutmise taotlused"
type input "Kuidas saan muuta oma tellimuse kättetoimetamise aadressi?"
type input "Mida peaksin tegema, kui pean uuendama oma saatmisaadressi?"
type input "Kellega peaksin ühendust võtma, et muuta oma tellimuse aadressi?"
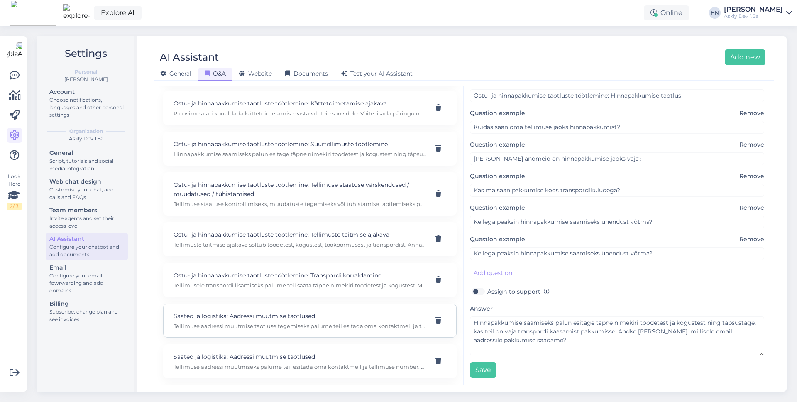
type input "Kas on võimalik aadressi muuta pärast tellimuse esitamist?"
type textarea "Tellimuse aadressi muutmise taotluse tegemiseks palume teil esitada oma kontakt…"
click at [218, 288] on p "Tellimusele transpordi lisamiseks palume teil saata täpne nimekiri toodetest ja…" at bounding box center [299, 284] width 253 height 7
type input "Ostu- ja hinnapakkumise taotluste töötlemine: Transpordi korraldamine"
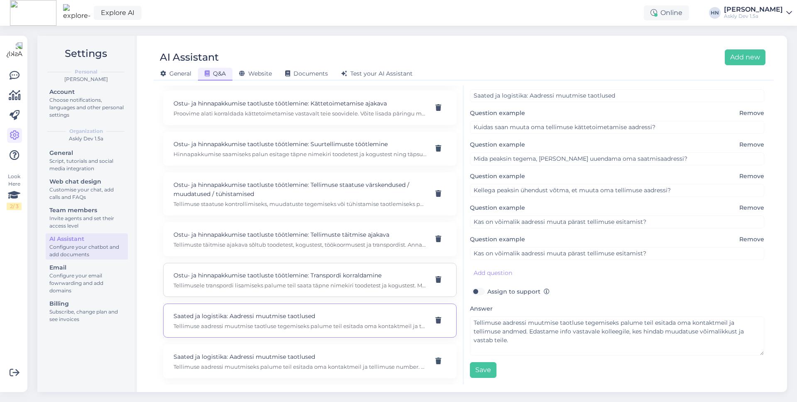
type input "Kuidas saan oma tellimuse jaoks transporti korraldada?"
type input "Millised transpordivõimalused on minu tellimuse jaoks saadaval?"
type input "Kas ma saan lisada transporti oma tellimuse hinnapakkumisse?"
type input "Kellega peaksin transpordi korraldamiseks ühendust võtma?"
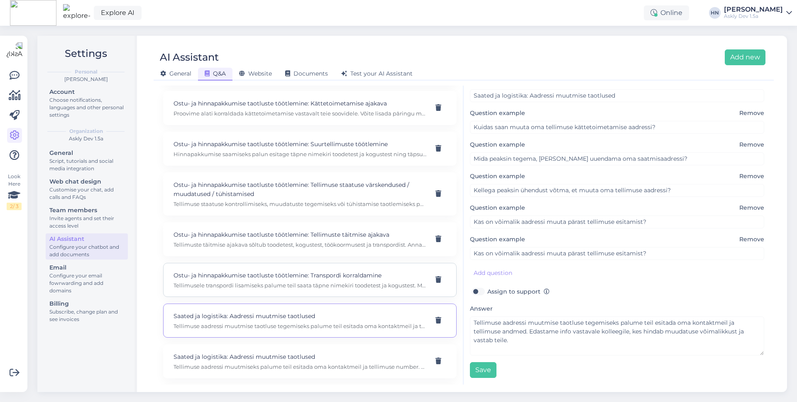
type textarea "Tellimusele transpordi lisamiseks palume teil saata täpne nimekiri toodetest ja…"
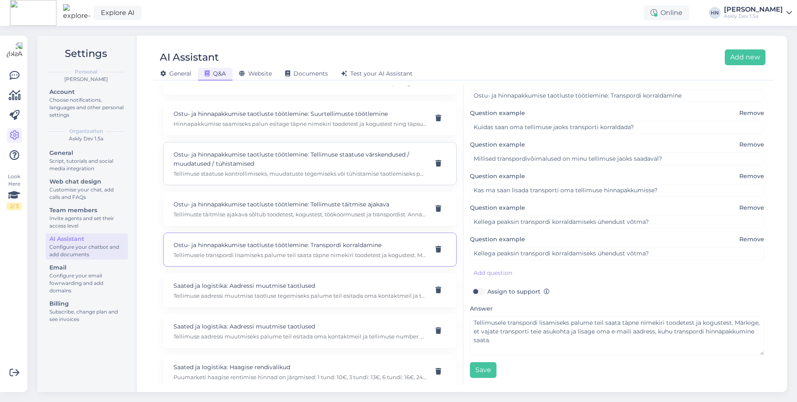
scroll to position [311, 0]
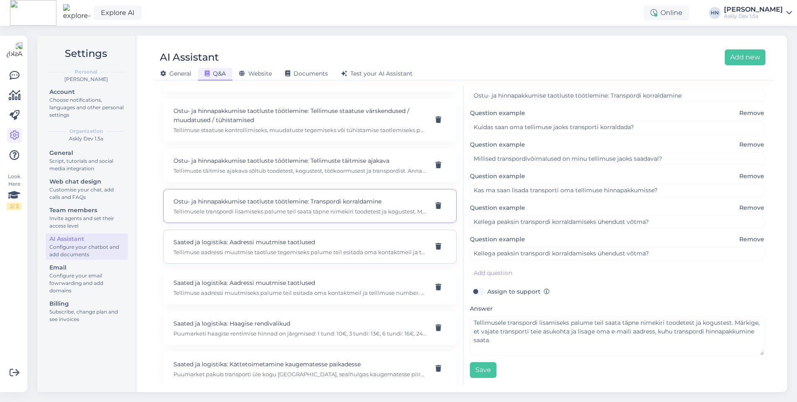
click at [255, 258] on div "Saated ja logistika: Aadressi muutmise taotlused Tellimuse aadressi muutmise ta…" at bounding box center [309, 246] width 293 height 34
type input "Saated ja logistika: Aadressi muutmise taotlused"
type input "Kuidas saan muuta oma tellimuse kättetoimetamise aadressi?"
type input "Mida peaksin tegema, kui pean uuendama oma saatmisaadressi?"
type input "Kellega peaksin ühendust võtma, et muuta oma tellimuse aadressi?"
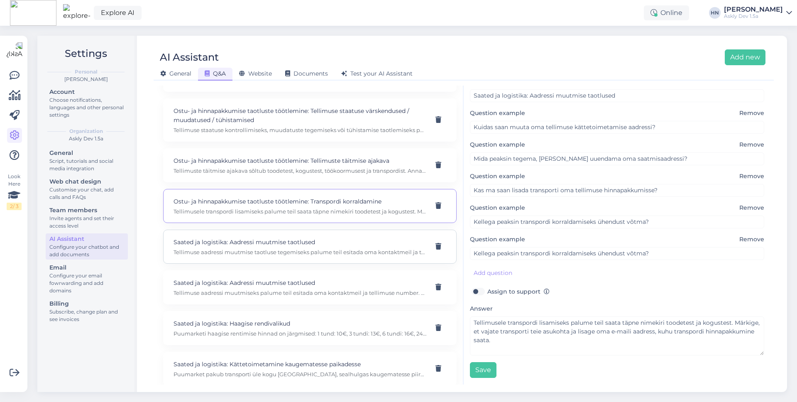
type input "Kas on võimalik aadressi muuta pärast tellimuse esitamist?"
type textarea "Tellimuse aadressi muutmise taotluse tegemiseks palume teil esitada oma kontakt…"
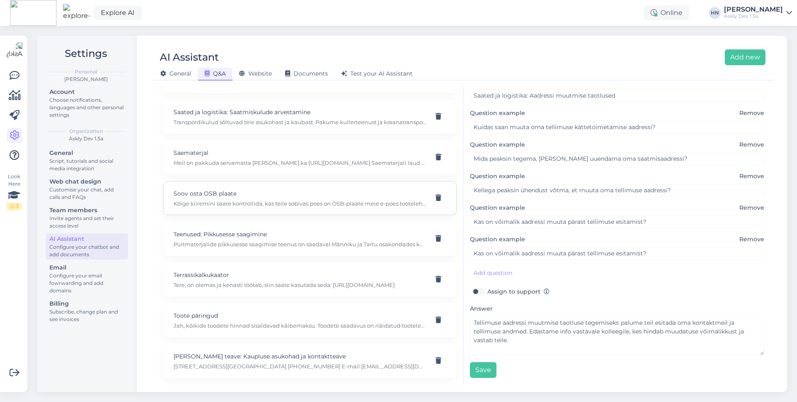
click at [210, 188] on div "Soov osta OSB plaate Kõige kiiremini saate kontrollida, kas teile sobivas poes …" at bounding box center [309, 198] width 293 height 34
type input "Soov osta OSB plaate"
type input "Tere, sooviksin osta osb plaate 12x1250x2500, kas antud plaate oleks teie poes …"
type input "Kas teil on osb plaate?"
type textarea "Kõige kiiremini saate kontrollida, kas teile sobivas poes on OSB-plaate meie e-…"
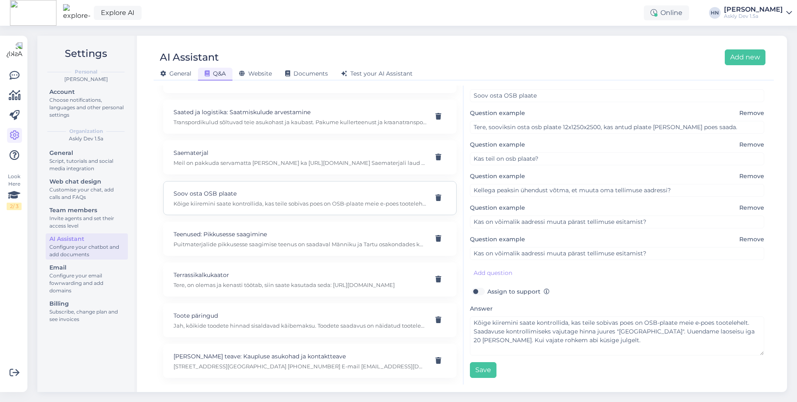
scroll to position [0, 0]
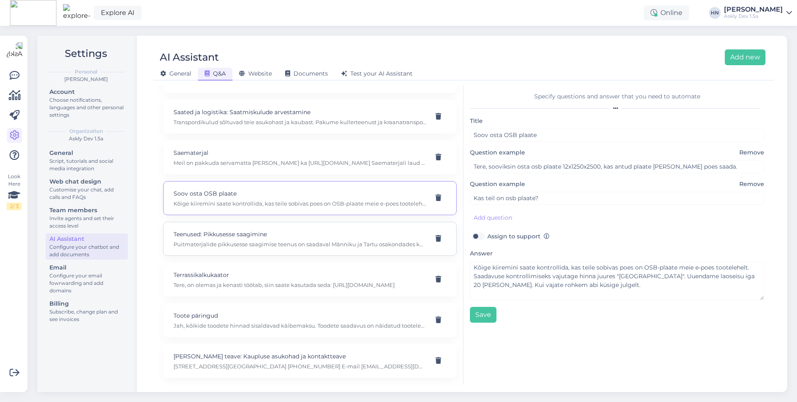
click at [193, 237] on p "Teenused: Pikkusesse saagimine" at bounding box center [299, 233] width 253 height 9
type input "Teenused: Pikkusesse saagimine"
type input "Kus saab puitu pikkusesse saagida?"
type input "Kui palju maksab puidu pikkusesse saagimine?"
type textarea "Puitmaterjalide pikkusesse saagimise teenus on saadaval Männiku ja Tartu osakon…"
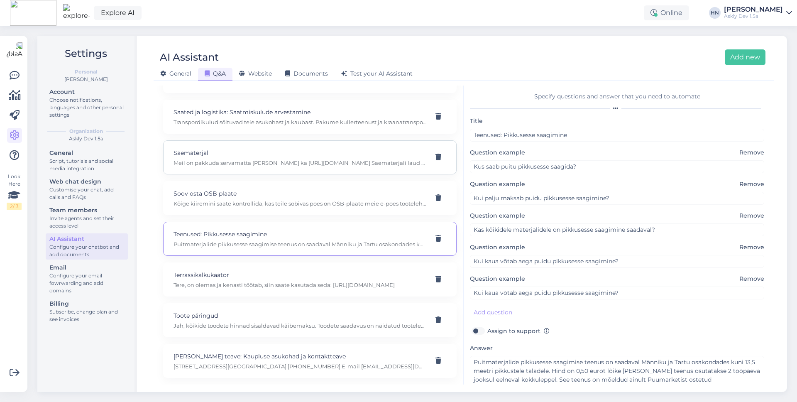
click at [232, 163] on p "Meil on pakkuda servamatta [PERSON_NAME] ka [URL][DOMAIN_NAME] Saematerjali lau…" at bounding box center [299, 162] width 253 height 7
type input "Saematerjal"
type input "Kas teil männi seamaterjali ka on ja mis hinnaga?"
type textarea "Meil on pakkuda servamatta [PERSON_NAME] ka [URL][DOMAIN_NAME] Saematerjali lau…"
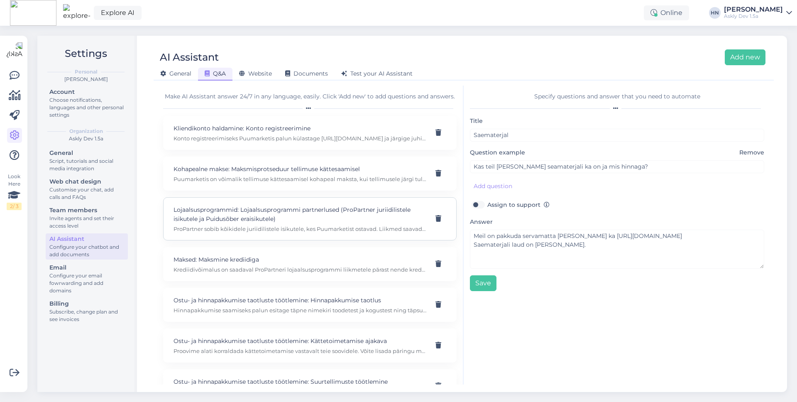
click at [254, 222] on p "Lojaalsusprogrammid: Lojaalsusprogrammi partnerlused (ProPartner juriidilistele…" at bounding box center [299, 214] width 253 height 18
type input "Lojaalsusprogrammid: Lojaalsusprogrammi partnerlused (ProPartner juriidilistele…"
type input "Kuidas saab liituda ProPartner programmi?"
type textarea "ProPartner sobib kõikidele juriidilistele isikutele, kes Puumarketist ostavad. …"
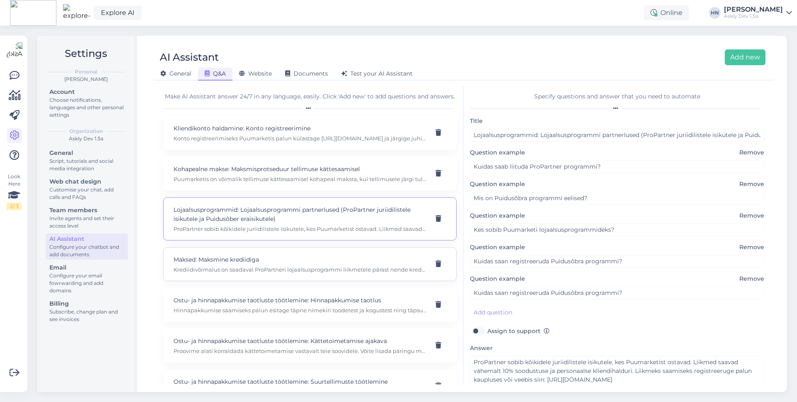
click at [250, 249] on div "Maksed: Maksmine krediidiga Krediidivõimalus on saadaval ProPartneri lojaalsusp…" at bounding box center [309, 264] width 293 height 34
type input "Maksed: Maksmine krediidiga"
type input "Kas krediidiga maksmine on saadaval?"
type textarea "Krediidivõimalus on saadaval ProPartneri lojaalsusprogrammi liikmetele pärast n…"
type input "Kuidas saan Puumarketis krediiti taotleda?"
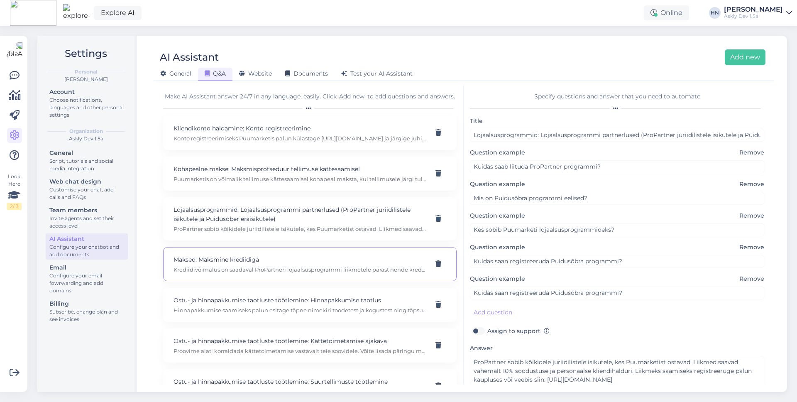
type input "Kes on sobilikud krediidiga maksmiseks?"
type input "Kust leian rohkem teavet krediidivõimaluste kohta?"
click at [254, 319] on div "Ostu- ja hinnapakkumise taotluste töötlemine: Hinnapakkumise taotlus Hinnapakku…" at bounding box center [309, 305] width 293 height 34
type input "Ostu- ja hinnapakkumise taotluste töötlemine: Hinnapakkumise taotlus"
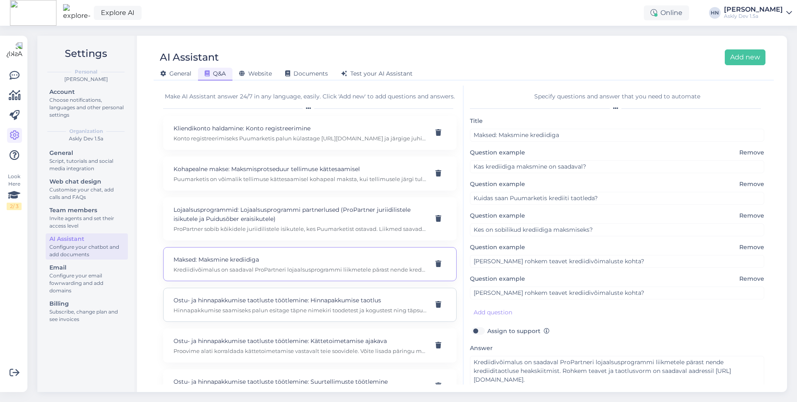
type input "Kuidas saan oma tellimuse jaoks hinnapakkumist?"
type textarea "Hinnapakkumise saamiseks palun esitage täpne nimekiri toodetest ja kogustest ni…"
type input "Milliseid andmeid on hinnapakkumise jaoks vaja?"
type input "Kas ma saan pakkumise koos transpordikuludega?"
type input "Kellega peaksin hinnapakkumise saamiseks ühendust võtma?"
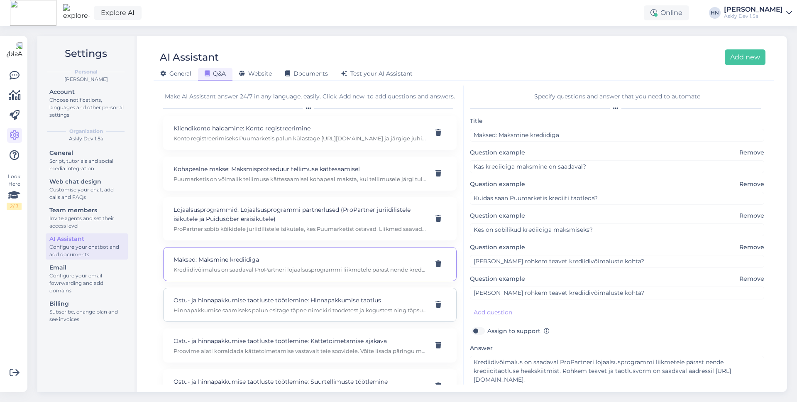
type input "Kellega peaksin hinnapakkumise saamiseks ühendust võtma?"
click at [254, 356] on div "Ostu- ja hinnapakkumise taotluste töötlemine: Kättetoimetamise ajakava Proovime…" at bounding box center [309, 345] width 293 height 34
type input "Ostu- ja hinnapakkumise taotluste töötlemine: Kättetoimetamise ajakava"
type input "Kuidas saan oma tellimuse kättetoimetamist ajastada?"
type textarea "Proovime alati korraldada kättetoimetamise vastavalt teie soovidele. Võite lisa…"
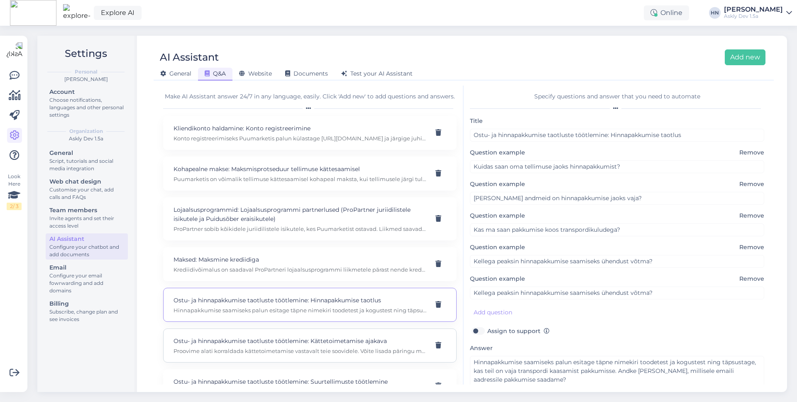
type input "Kas ma saan valida oma ostu kättetoimetamise kuupäeva?"
type input "Kellega peaksin kättetoimetamise ajakava korraldamiseks ühendust võtma?"
type input "Millist teavet on vaja kättetoimetamise ajastamiseks?"
